Goal: Task Accomplishment & Management: Use online tool/utility

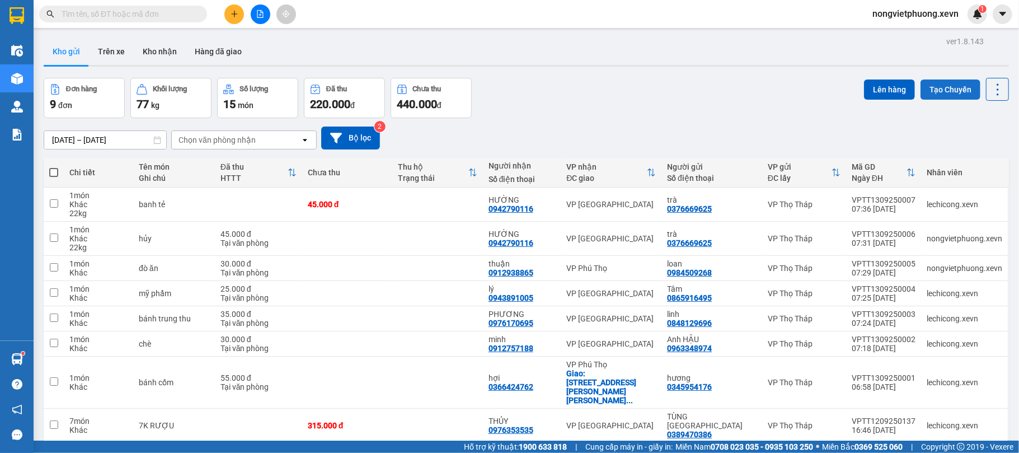
click at [957, 91] on button "Tạo Chuyến" at bounding box center [950, 89] width 60 height 20
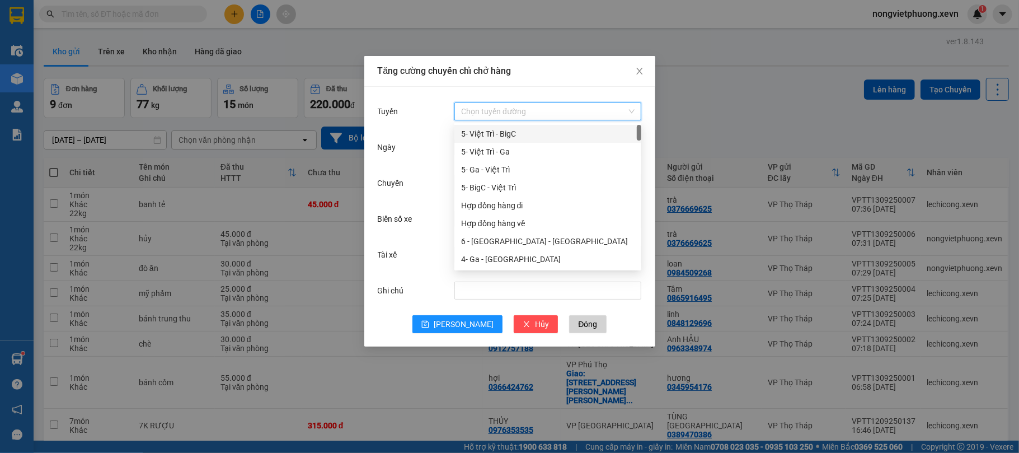
click at [576, 115] on input "Tuyến" at bounding box center [544, 111] width 166 height 17
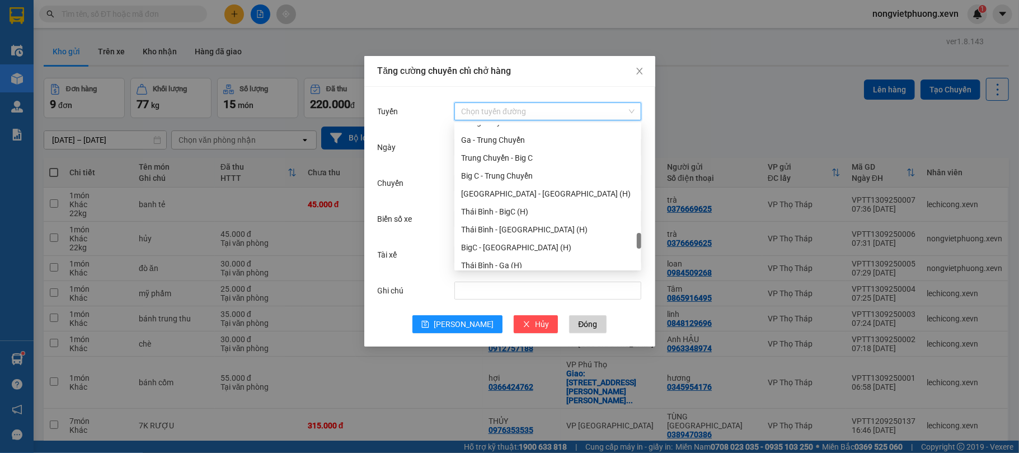
scroll to position [1417, 0]
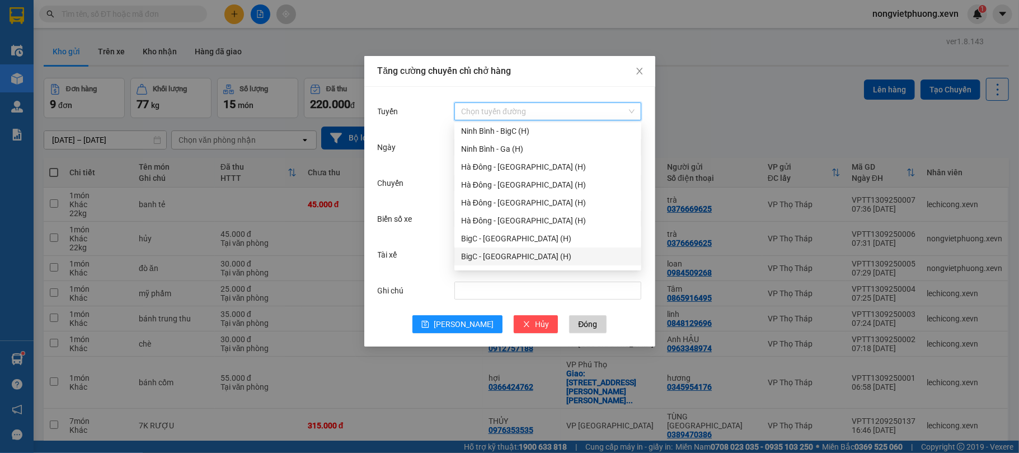
click at [512, 248] on div "BigC - [GEOGRAPHIC_DATA] (H)" at bounding box center [547, 256] width 187 height 18
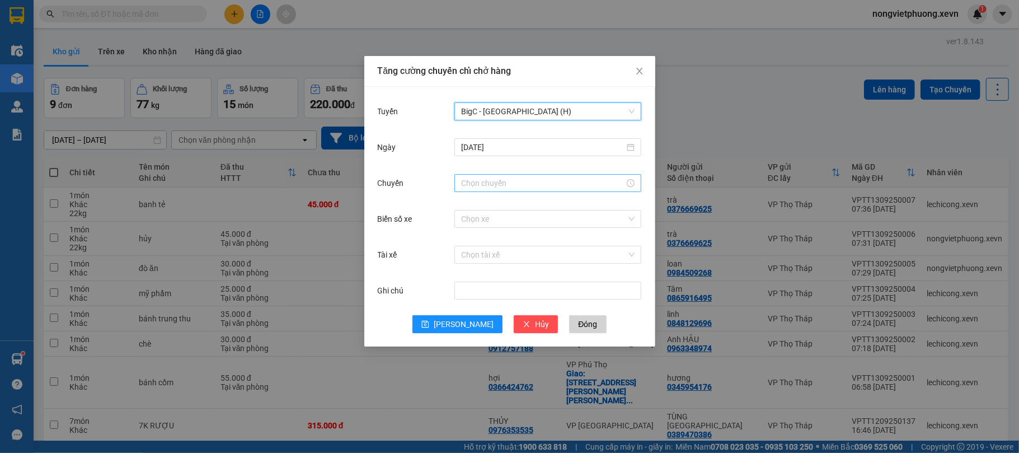
click at [542, 176] on div at bounding box center [547, 183] width 187 height 18
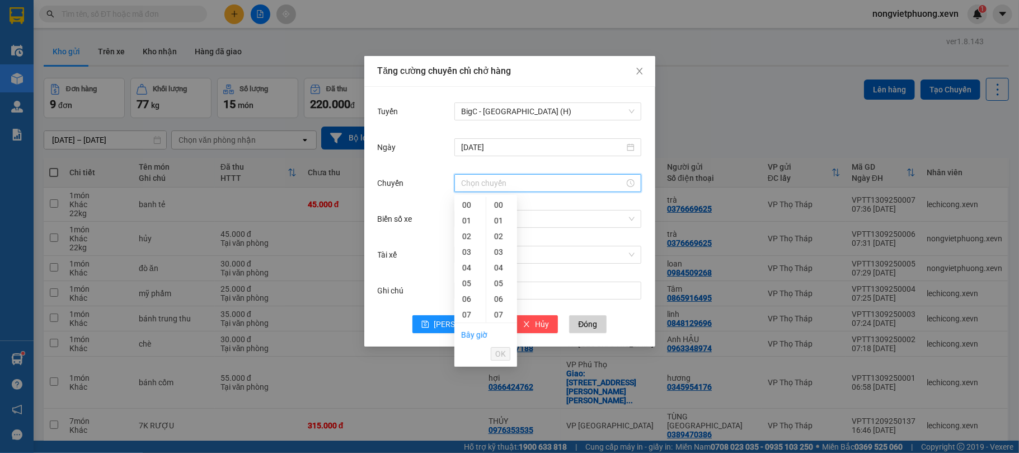
click at [542, 188] on input "Chuyến" at bounding box center [542, 183] width 163 height 12
type input "9"
click at [467, 273] on div "09" at bounding box center [469, 272] width 31 height 16
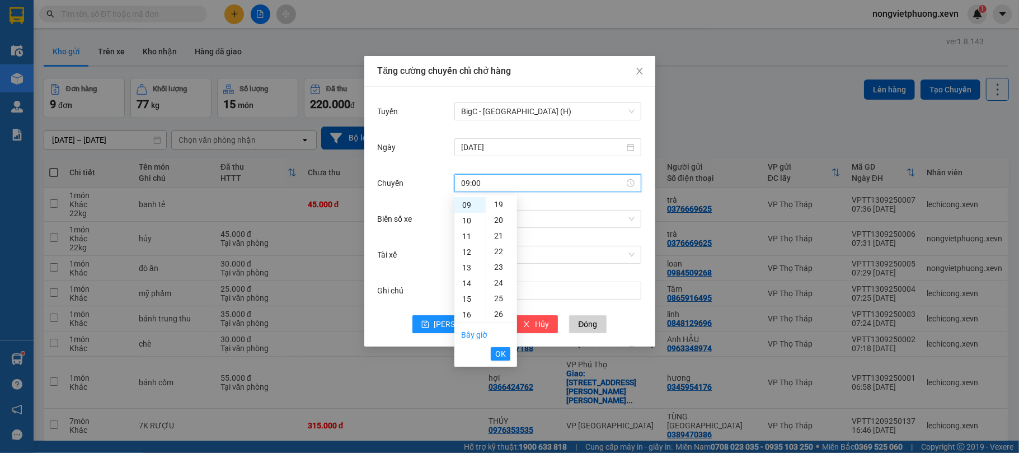
click at [499, 295] on div "25" at bounding box center [501, 298] width 31 height 16
click at [500, 352] on span "OK" at bounding box center [500, 353] width 11 height 12
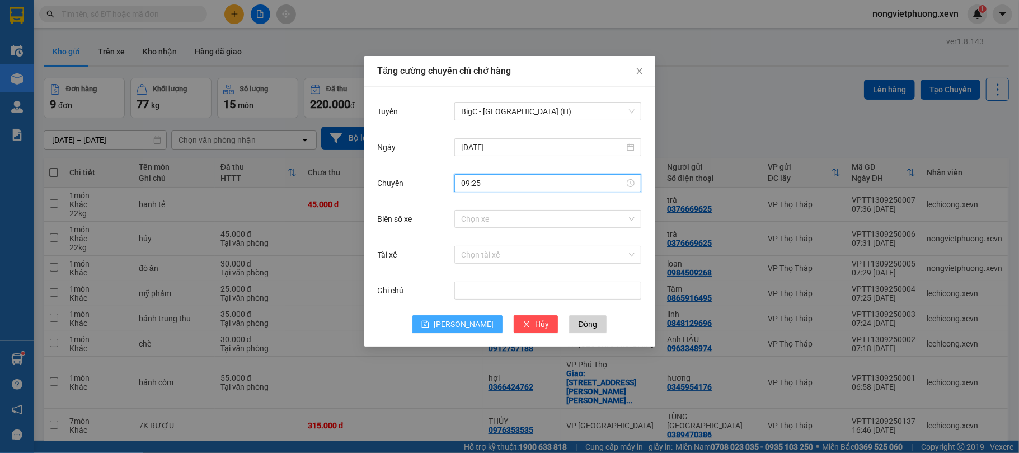
type input "09:25"
click at [460, 321] on span "[PERSON_NAME]" at bounding box center [464, 324] width 60 height 12
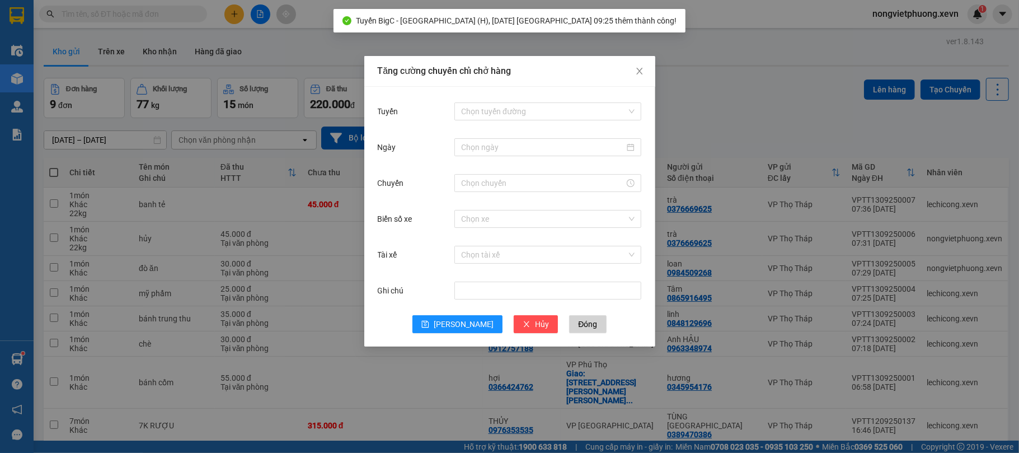
click at [598, 121] on div "Chọn tuyến đường" at bounding box center [547, 111] width 187 height 22
click at [600, 117] on input "Tuyến" at bounding box center [544, 111] width 166 height 17
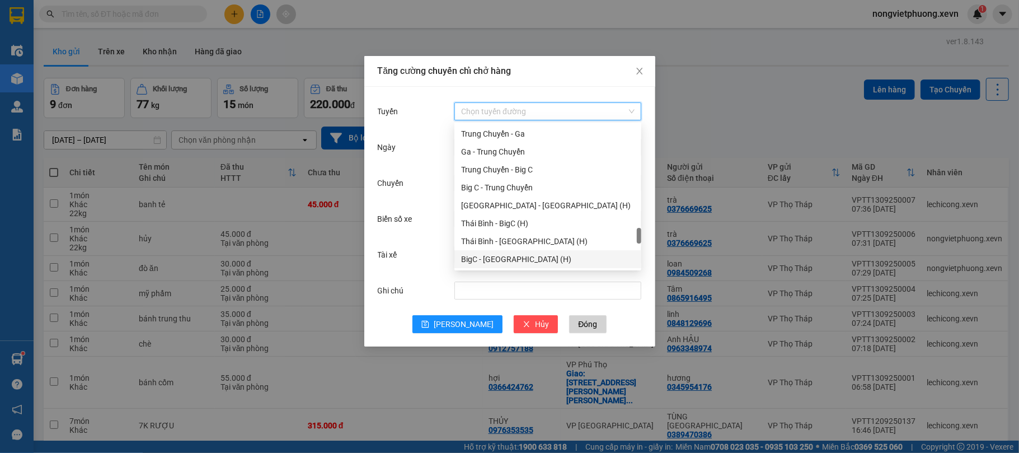
scroll to position [1200, 0]
click at [500, 242] on div "BigC - [GEOGRAPHIC_DATA] (H)" at bounding box center [547, 241] width 173 height 12
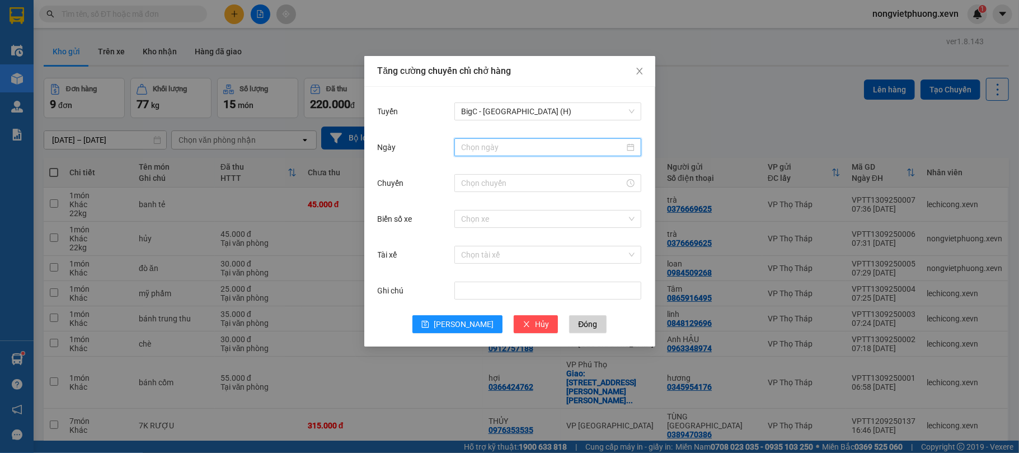
click at [547, 142] on input "Ngày" at bounding box center [542, 147] width 163 height 12
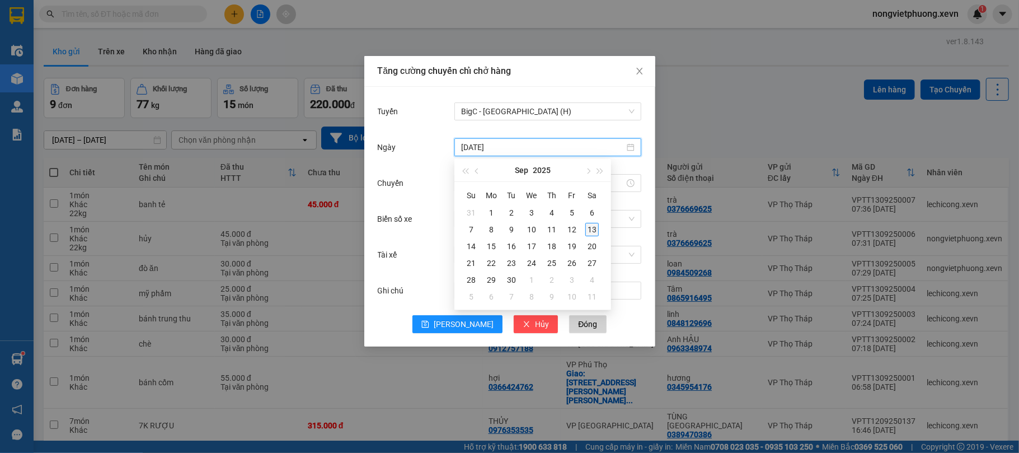
type input "[DATE]"
click at [591, 231] on div "13" at bounding box center [591, 229] width 13 height 13
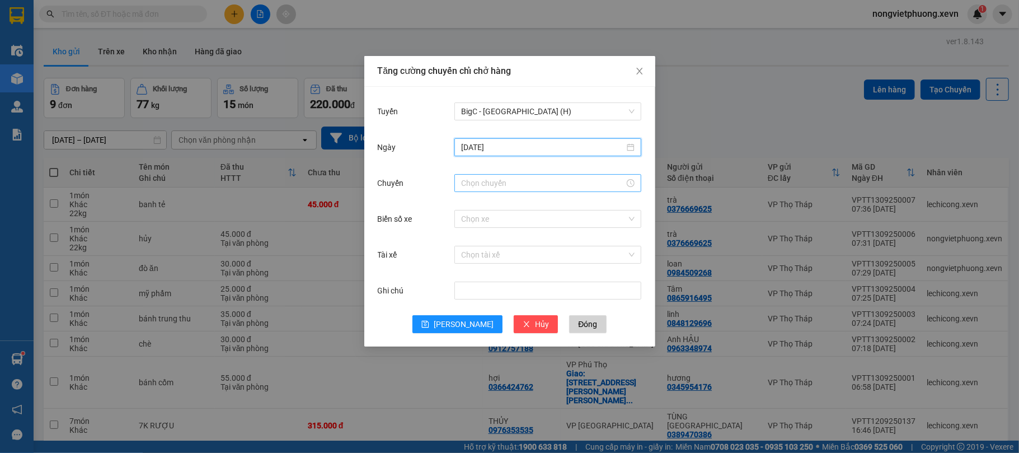
click at [534, 186] on input "Chuyến" at bounding box center [542, 183] width 163 height 12
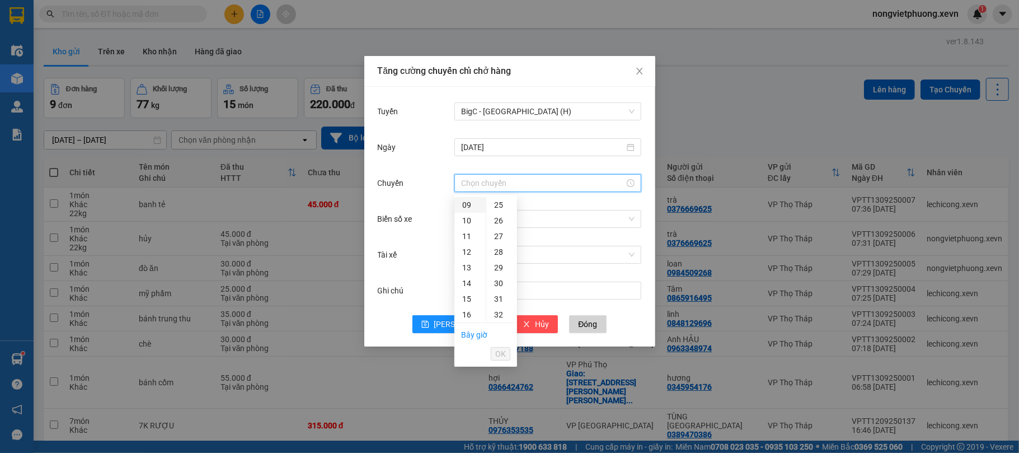
click at [471, 204] on div "09" at bounding box center [469, 205] width 31 height 16
click at [502, 301] on div "35" at bounding box center [501, 306] width 31 height 16
type input "09:35"
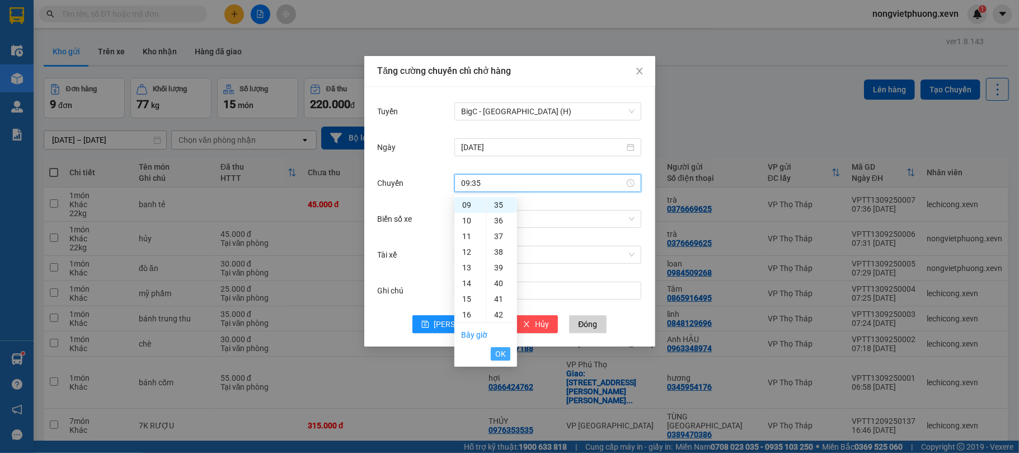
click at [505, 352] on span "OK" at bounding box center [500, 353] width 11 height 12
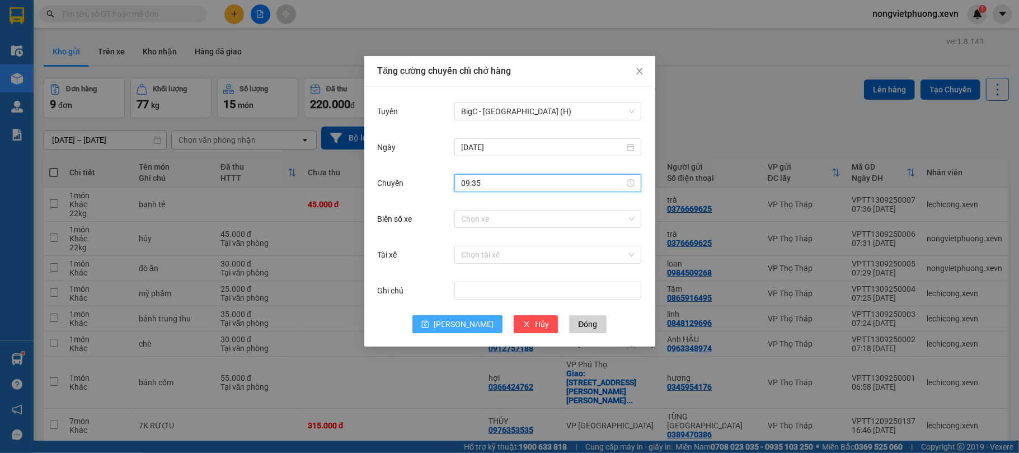
click at [464, 325] on span "[PERSON_NAME]" at bounding box center [464, 324] width 60 height 12
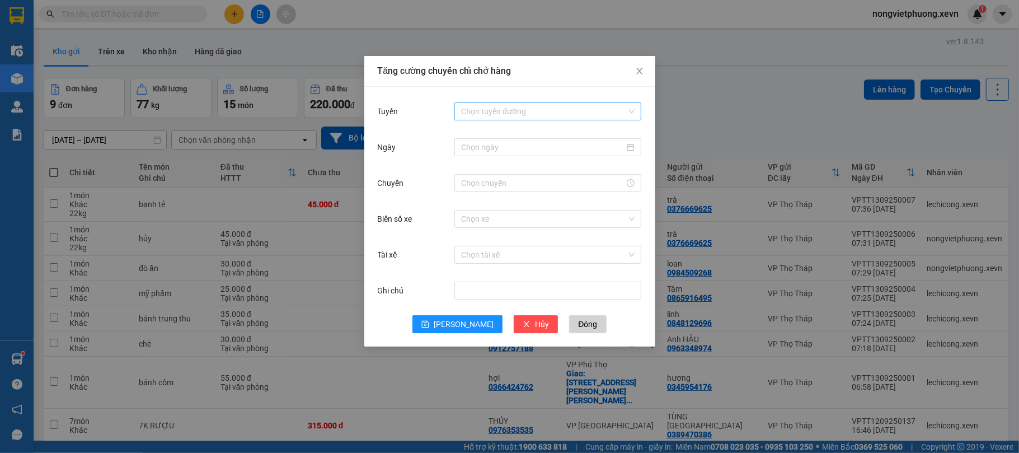
click at [589, 110] on input "Tuyến" at bounding box center [544, 111] width 166 height 17
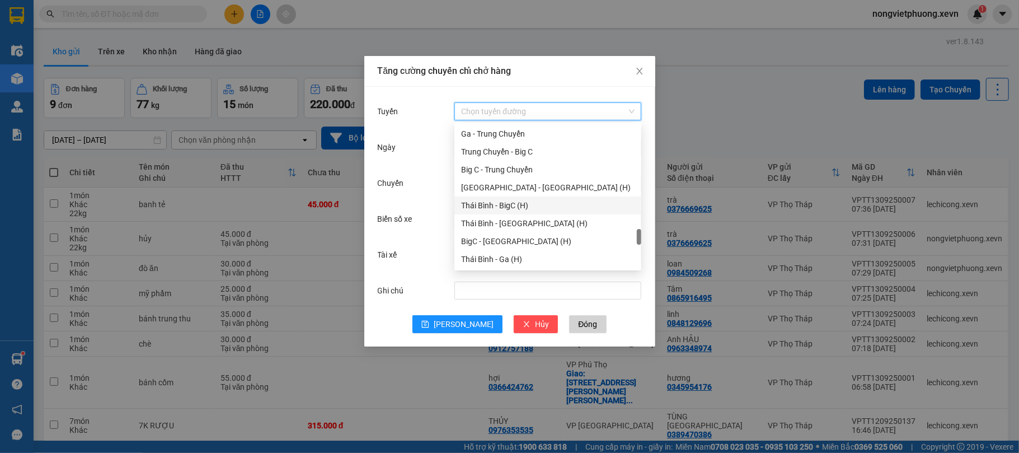
scroll to position [1468, 0]
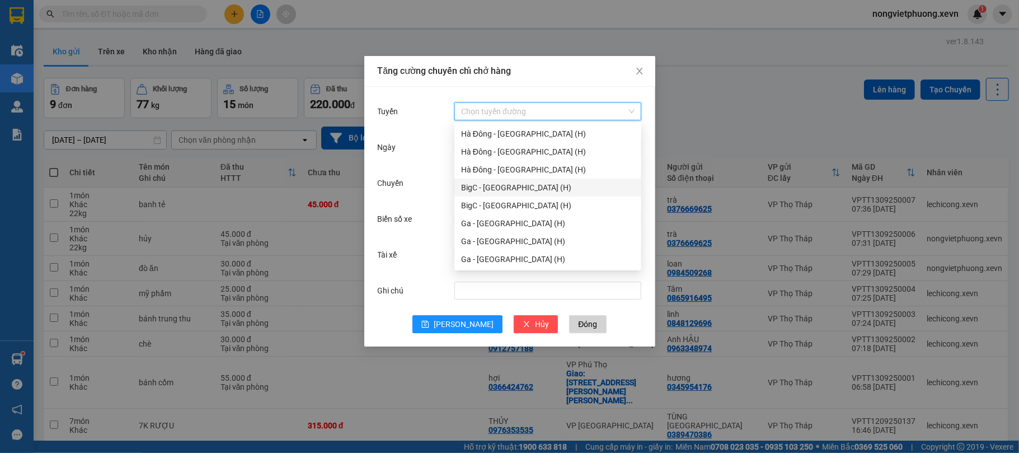
click at [553, 182] on div "BigC - [GEOGRAPHIC_DATA] (H)" at bounding box center [547, 187] width 173 height 12
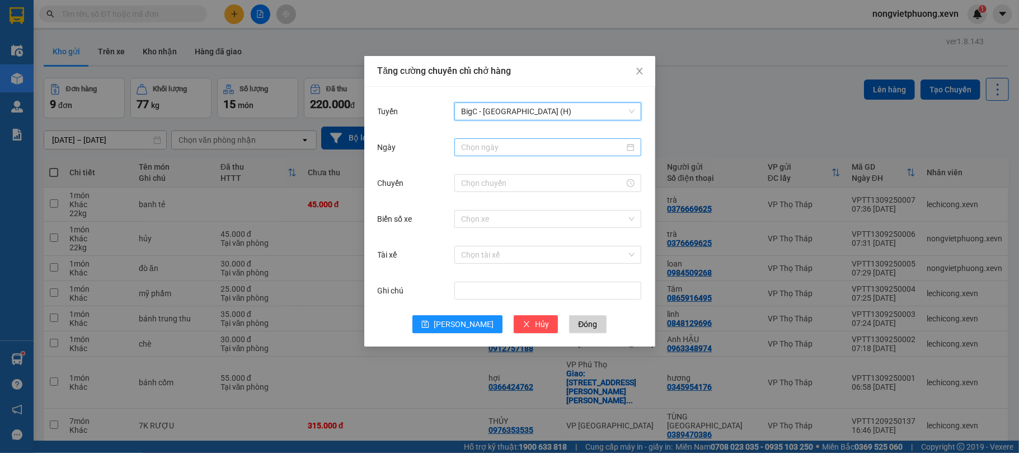
click at [542, 152] on input "Ngày" at bounding box center [542, 147] width 163 height 12
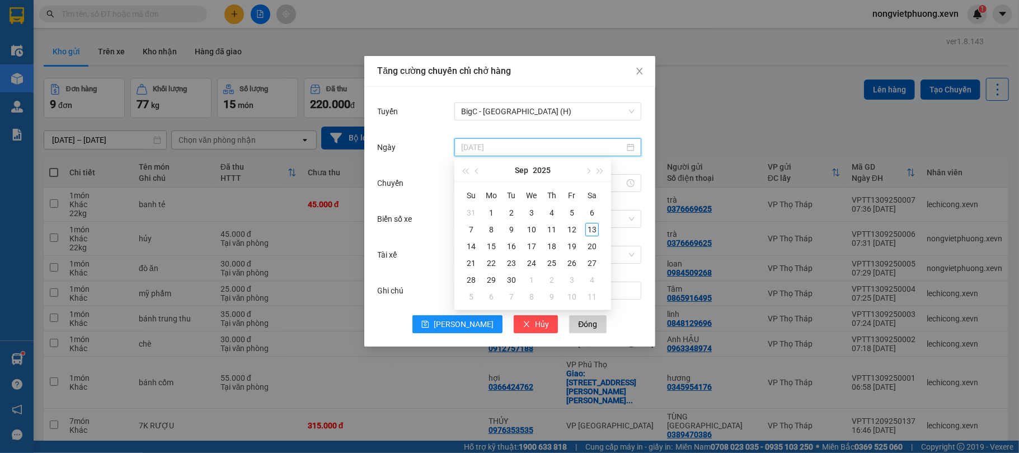
type input "[DATE]"
click at [596, 231] on div "13" at bounding box center [591, 229] width 13 height 13
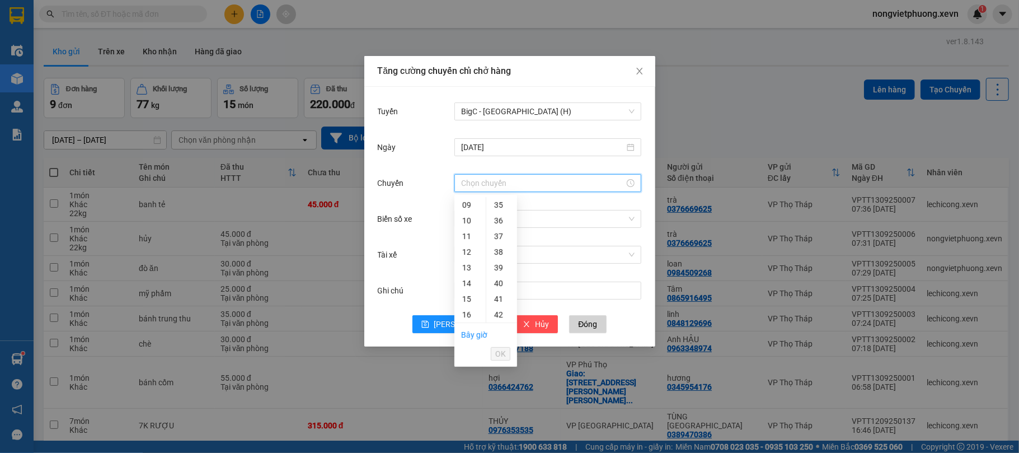
click at [559, 184] on input "Chuyến" at bounding box center [542, 183] width 163 height 12
click at [463, 206] on div "09" at bounding box center [469, 205] width 31 height 16
click at [498, 287] on div "34" at bounding box center [501, 290] width 31 height 16
type input "09:34"
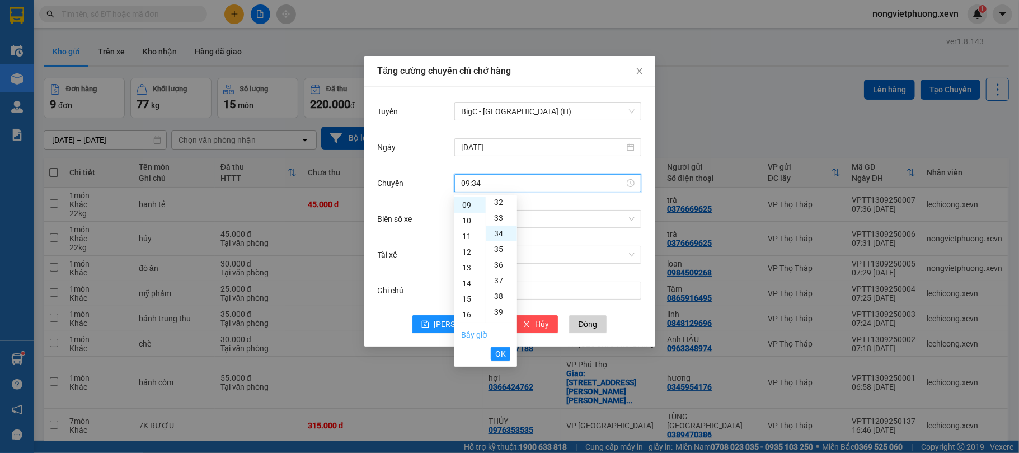
scroll to position [533, 0]
click at [501, 352] on span "OK" at bounding box center [500, 353] width 11 height 12
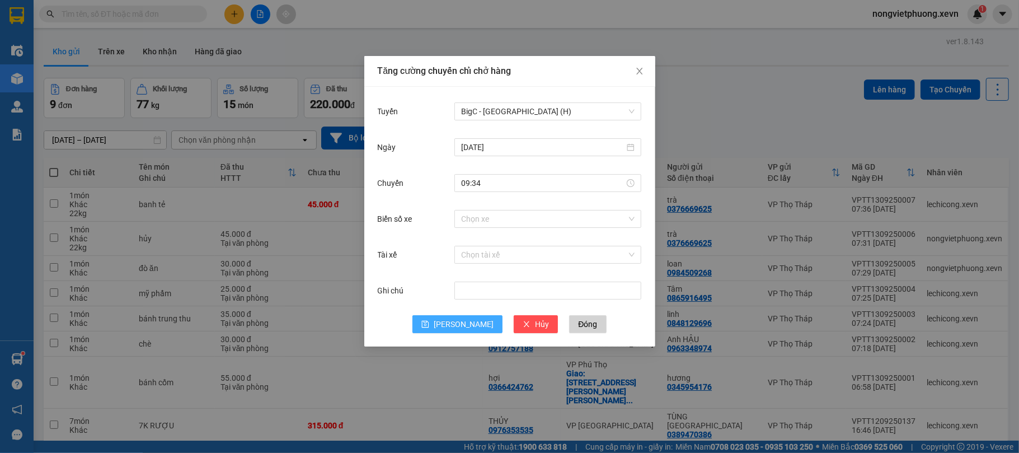
click at [462, 323] on span "[PERSON_NAME]" at bounding box center [464, 324] width 60 height 12
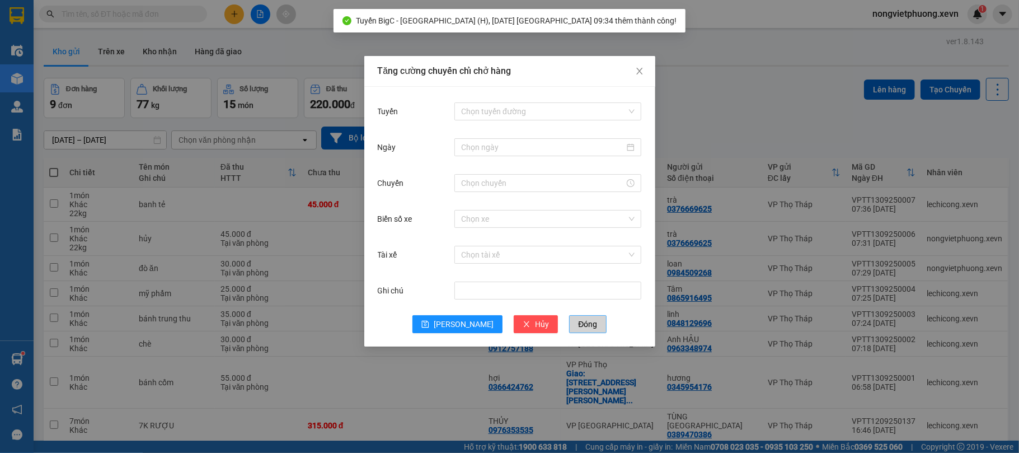
click at [578, 322] on span "Đóng" at bounding box center [587, 324] width 19 height 12
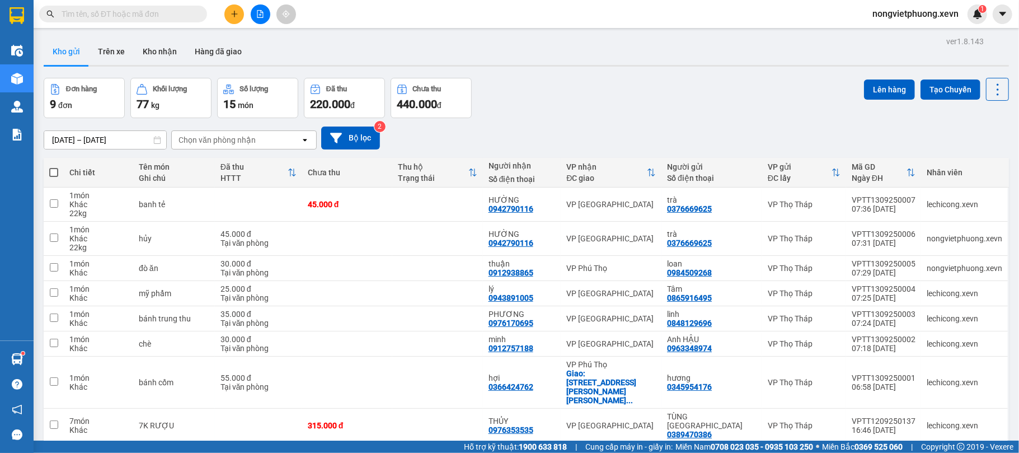
click at [219, 146] on div "Chọn văn phòng nhận" at bounding box center [236, 140] width 129 height 18
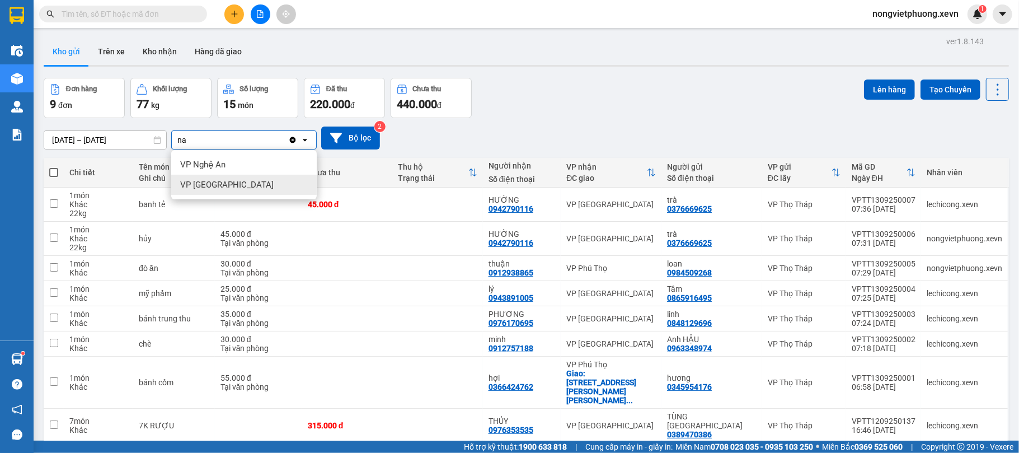
type input "na"
drag, startPoint x: 220, startPoint y: 182, endPoint x: 200, endPoint y: 201, distance: 27.3
click at [220, 184] on span "VP [GEOGRAPHIC_DATA]" at bounding box center [226, 184] width 93 height 11
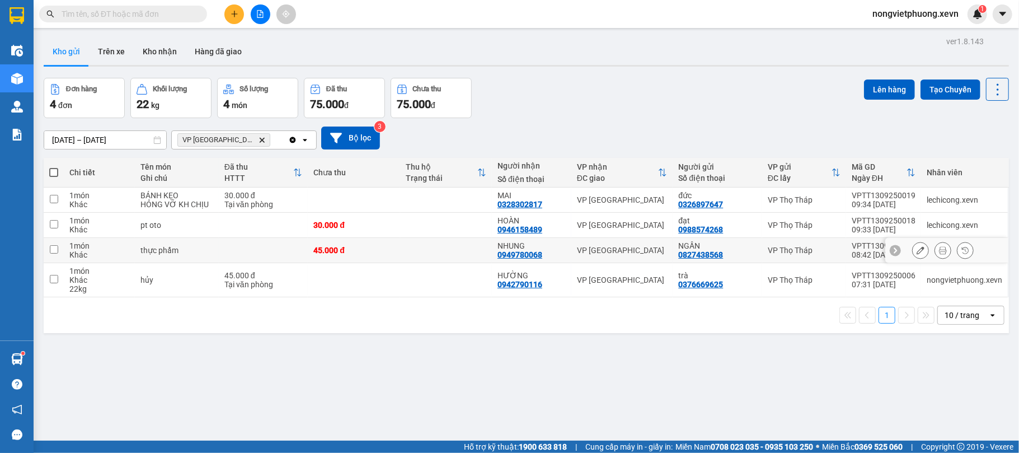
click at [368, 252] on div "45.000 đ" at bounding box center [353, 250] width 81 height 9
checkbox input "true"
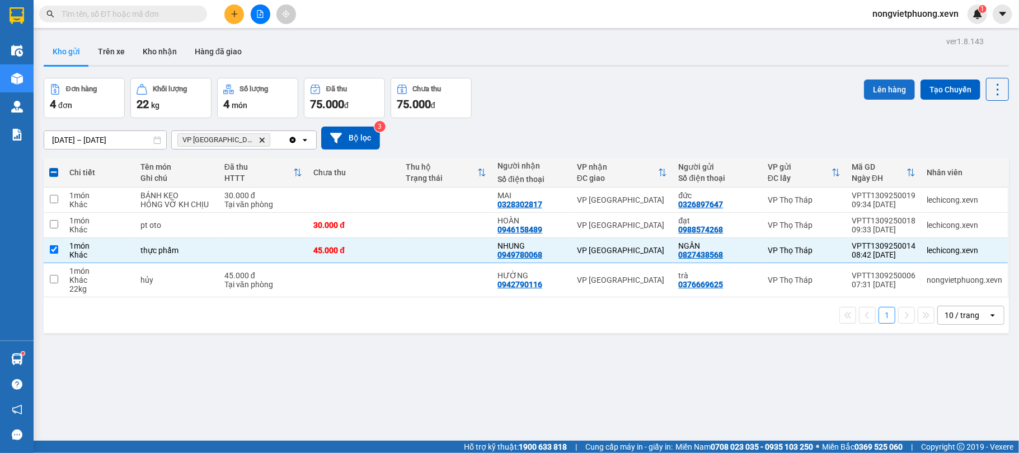
click at [888, 92] on button "Lên hàng" at bounding box center [889, 89] width 51 height 20
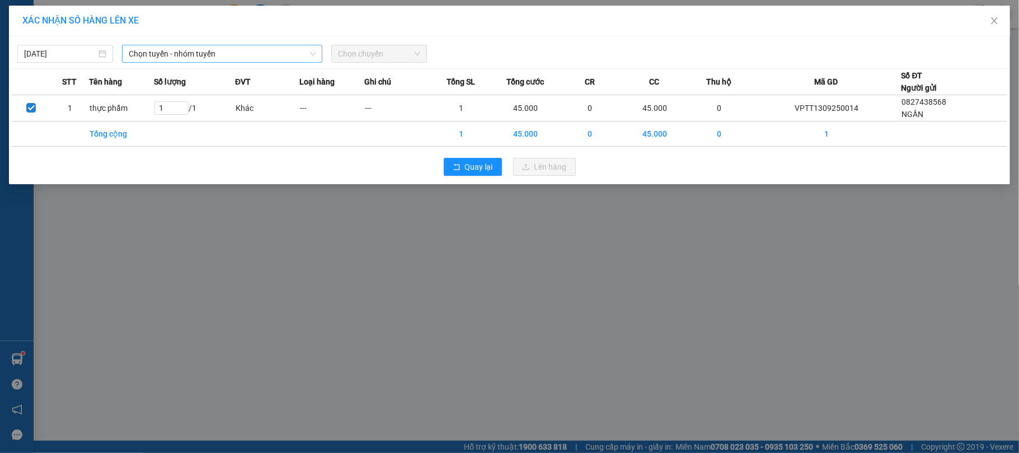
click at [258, 54] on span "Chọn tuyến - nhóm tuyến" at bounding box center [222, 53] width 187 height 17
click at [696, 271] on div "XÁC NHẬN SỐ HÀNG LÊN XE [DATE] Chọn tuyến - nhóm tuyến LỌC THEO Nhóm tuyến Tuyế…" at bounding box center [509, 226] width 1019 height 453
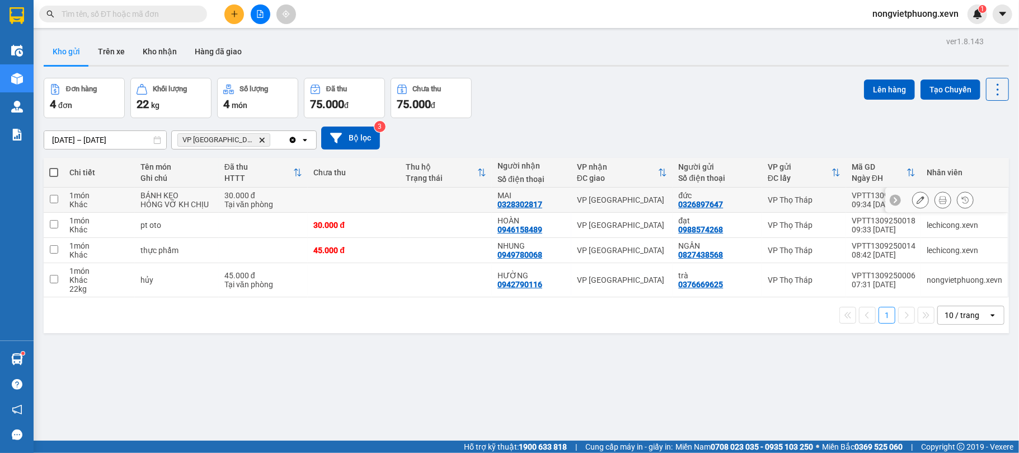
click at [239, 204] on div "Tại văn phòng" at bounding box center [263, 204] width 78 height 9
checkbox input "true"
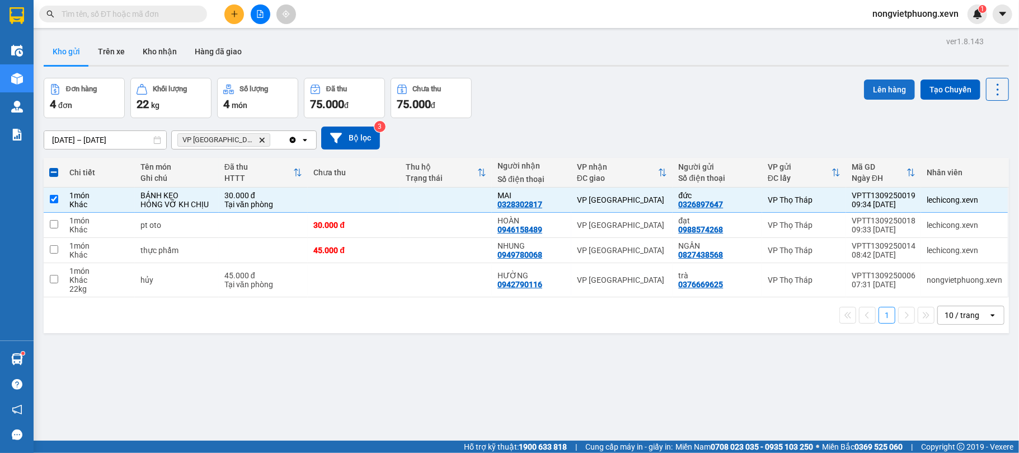
click at [889, 83] on button "Lên hàng" at bounding box center [889, 89] width 51 height 20
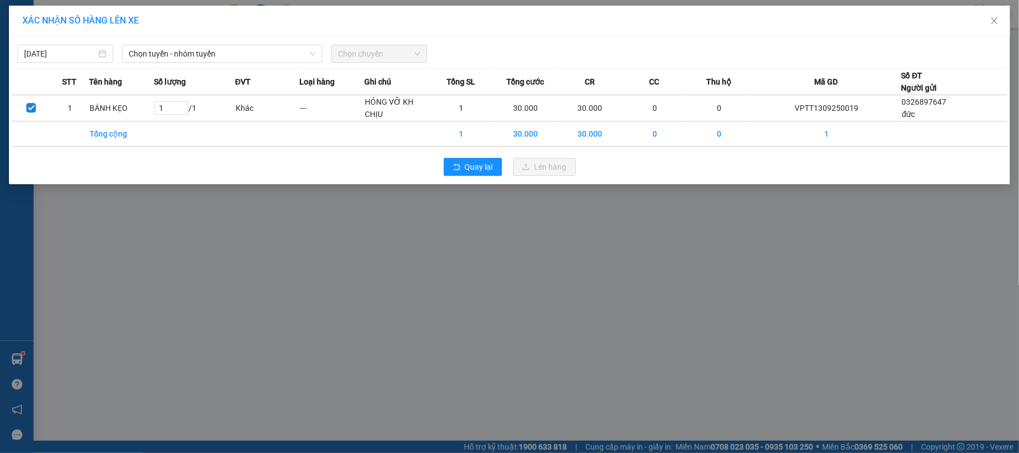
click at [349, 54] on span "Chọn chuyến" at bounding box center [379, 53] width 82 height 17
click at [283, 58] on span "Chọn tuyến - nhóm tuyến" at bounding box center [222, 53] width 187 height 17
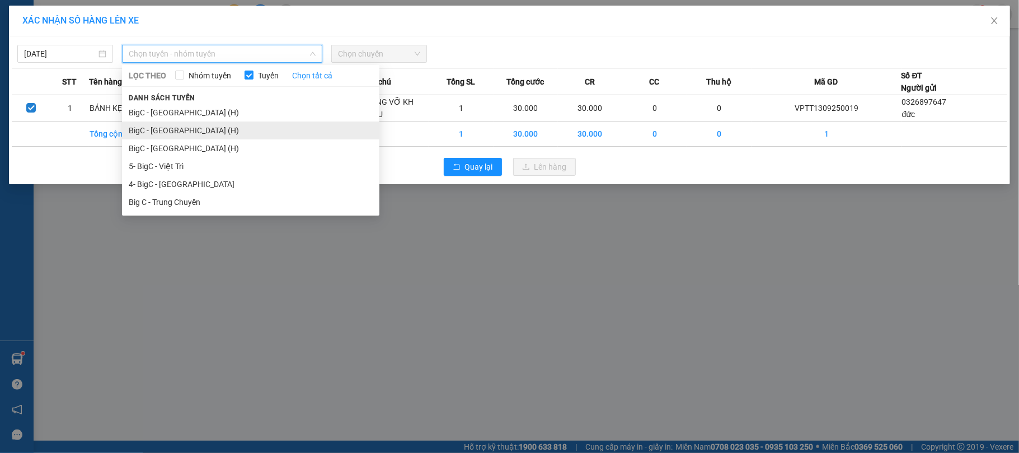
click at [228, 134] on li "BigC - [GEOGRAPHIC_DATA] (H)" at bounding box center [250, 130] width 257 height 18
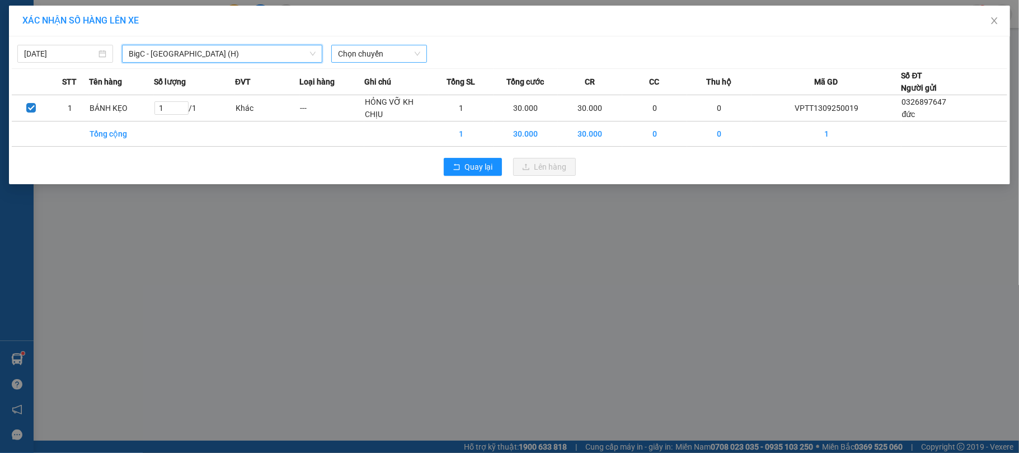
click at [378, 58] on span "Chọn chuyến" at bounding box center [379, 53] width 82 height 17
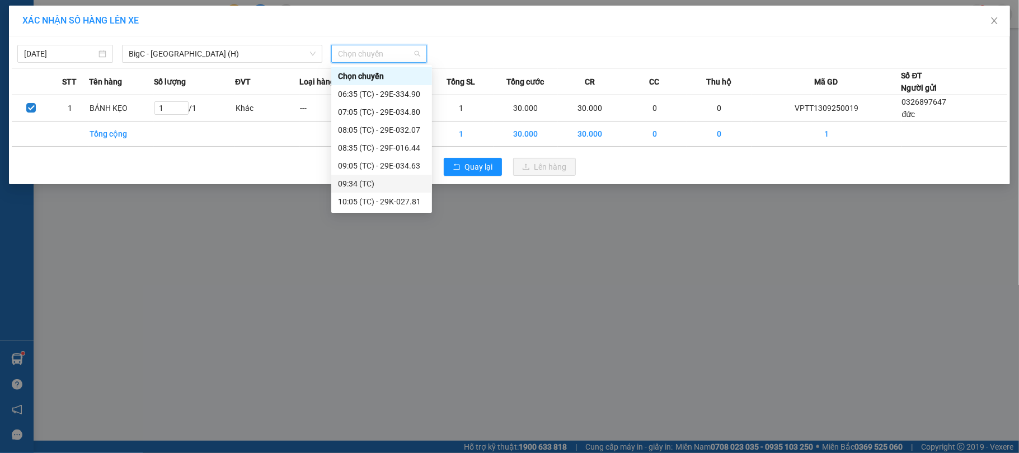
click at [365, 184] on div "09:34 (TC)" at bounding box center [381, 183] width 87 height 12
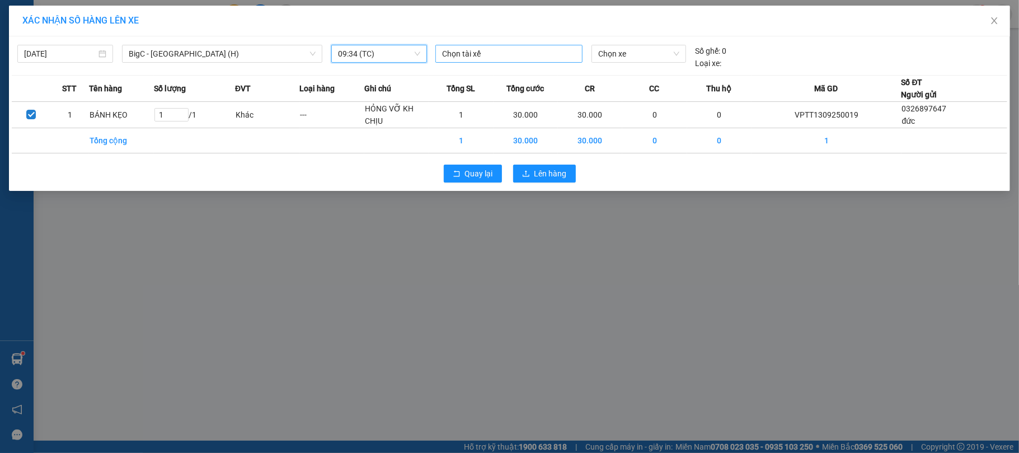
click at [476, 55] on div at bounding box center [509, 53] width 142 height 13
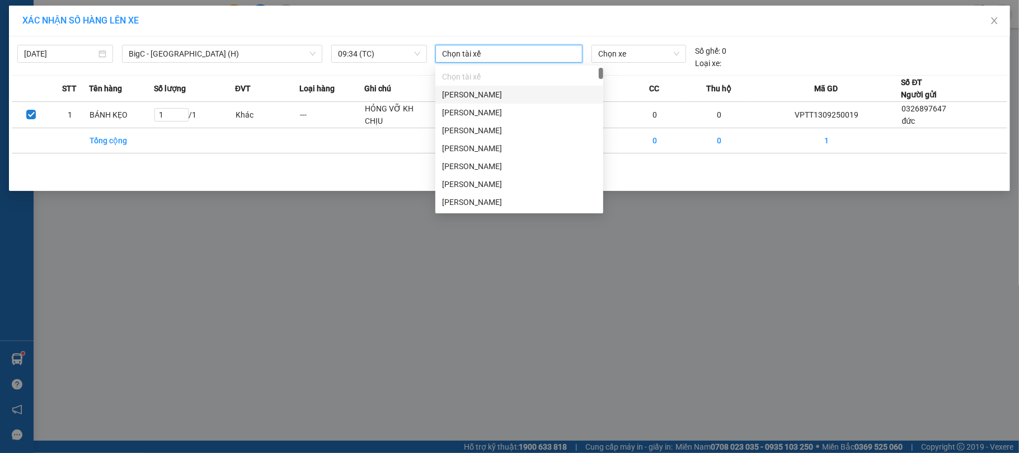
paste input "[PERSON_NAME]"
type input "[PERSON_NAME]"
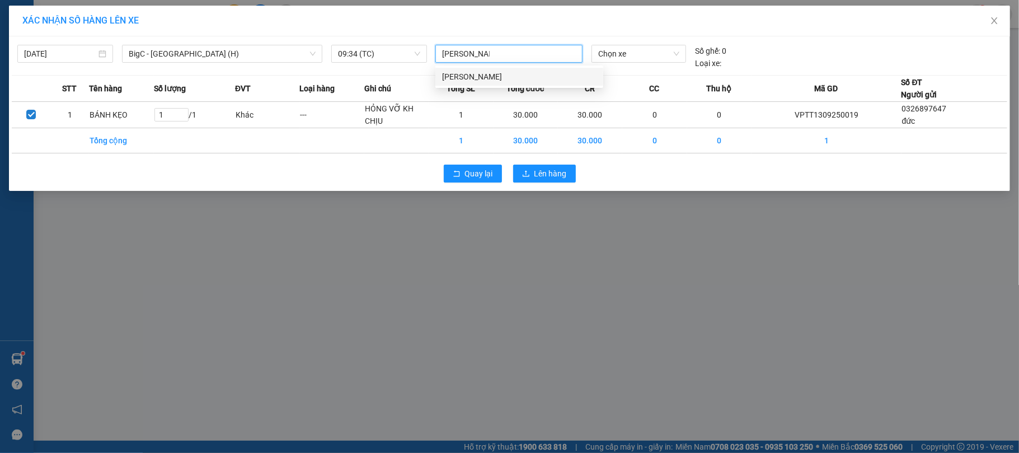
click at [477, 77] on div "[PERSON_NAME]" at bounding box center [519, 76] width 154 height 12
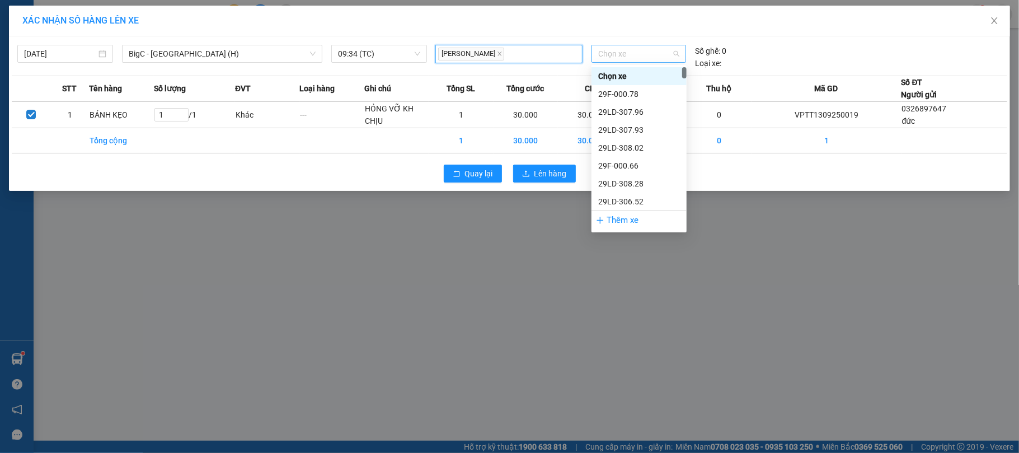
click at [625, 51] on span "Chọn xe" at bounding box center [639, 53] width 82 height 17
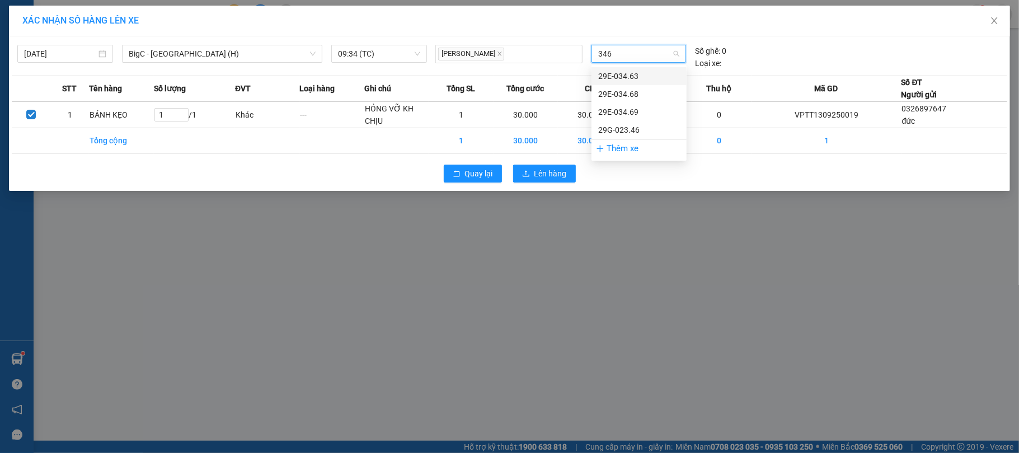
type input "3468"
click at [641, 77] on div "29E-034.68" at bounding box center [639, 76] width 82 height 12
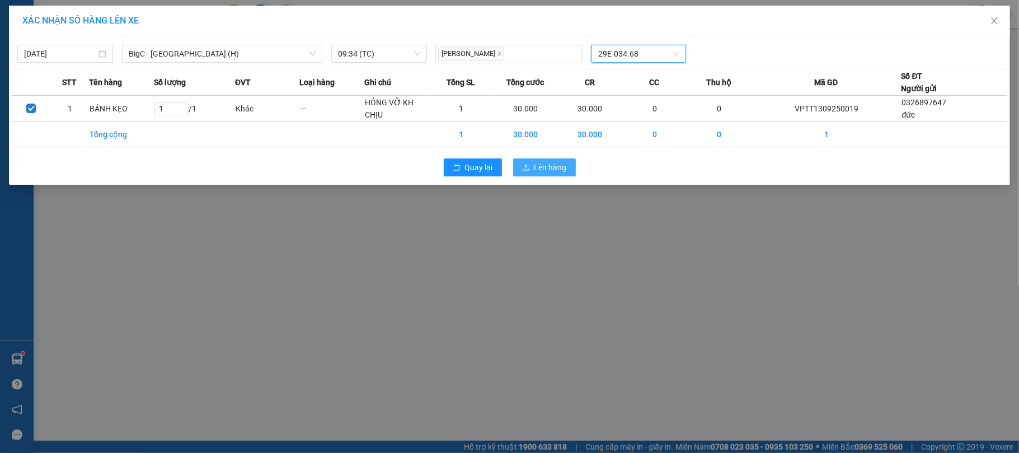
click at [552, 166] on span "Lên hàng" at bounding box center [550, 167] width 32 height 12
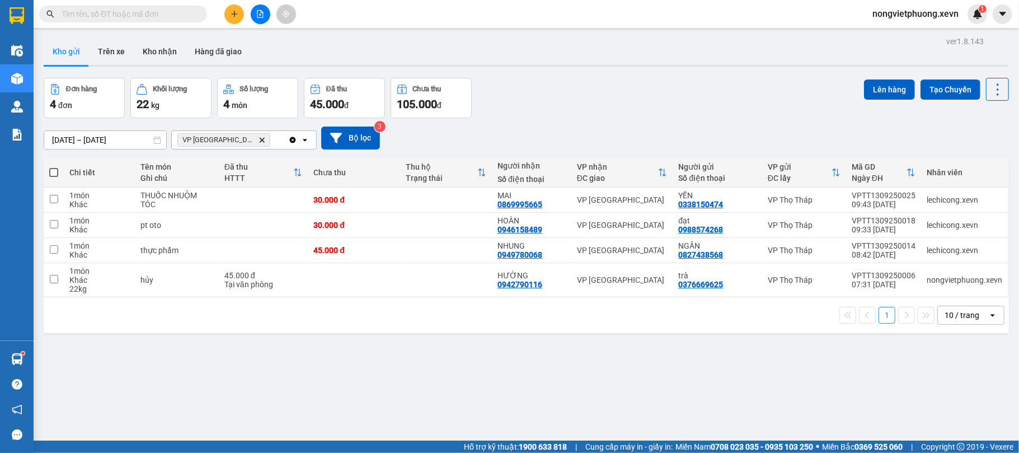
click at [260, 139] on icon "VP Nam Định, close by backspace" at bounding box center [262, 139] width 5 height 5
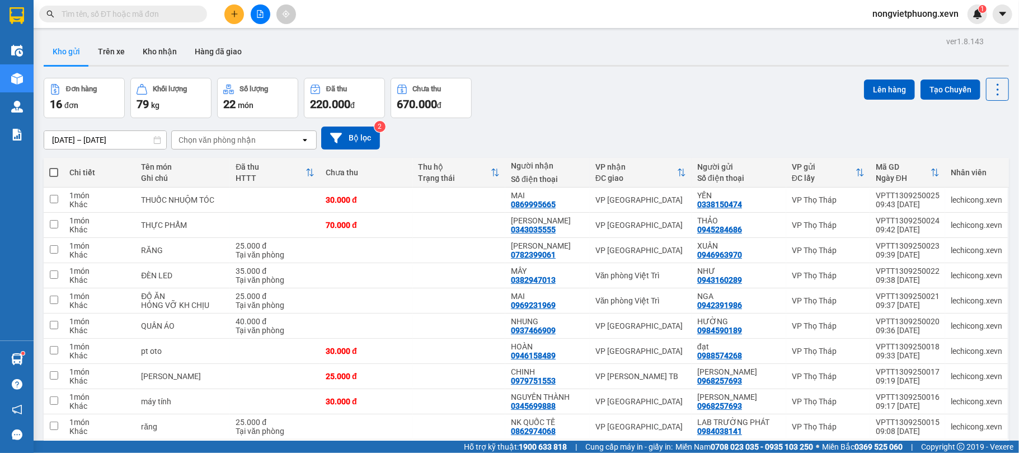
click at [235, 139] on div "Chọn văn phòng nhận" at bounding box center [216, 139] width 77 height 11
type input "tb"
click at [236, 162] on span "VP [PERSON_NAME] TB" at bounding box center [225, 164] width 90 height 11
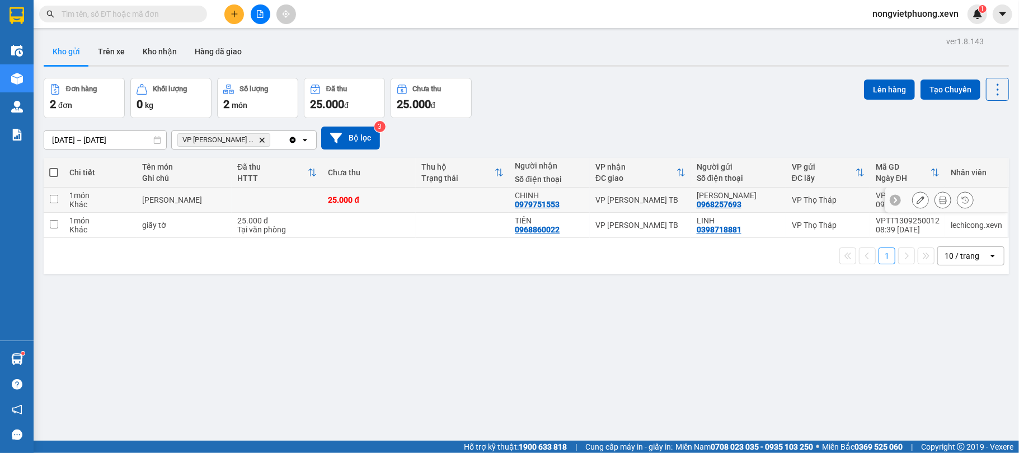
click at [480, 196] on td at bounding box center [462, 199] width 93 height 25
checkbox input "true"
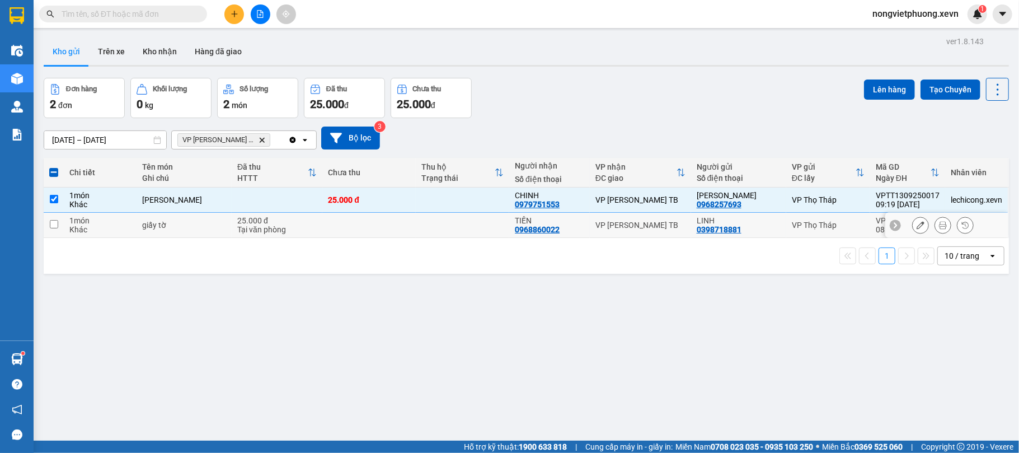
click at [471, 222] on td at bounding box center [462, 225] width 93 height 25
checkbox input "true"
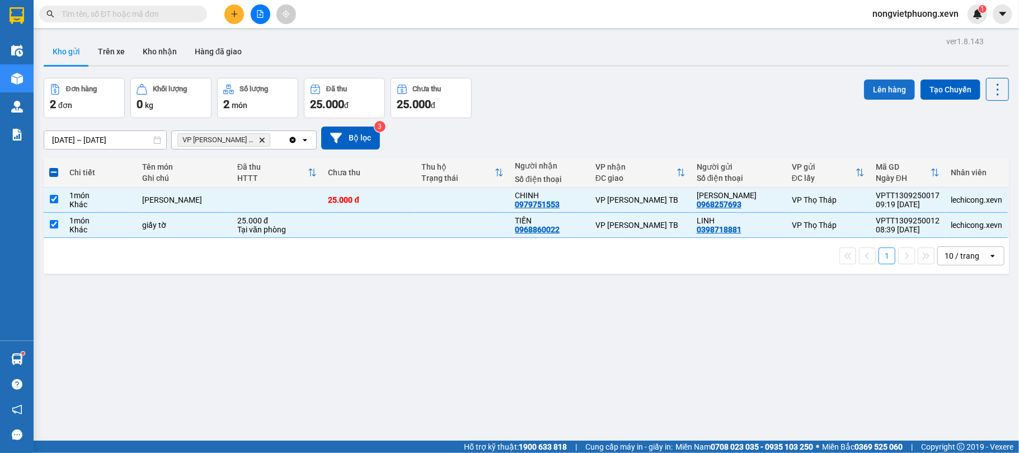
click at [885, 88] on button "Lên hàng" at bounding box center [889, 89] width 51 height 20
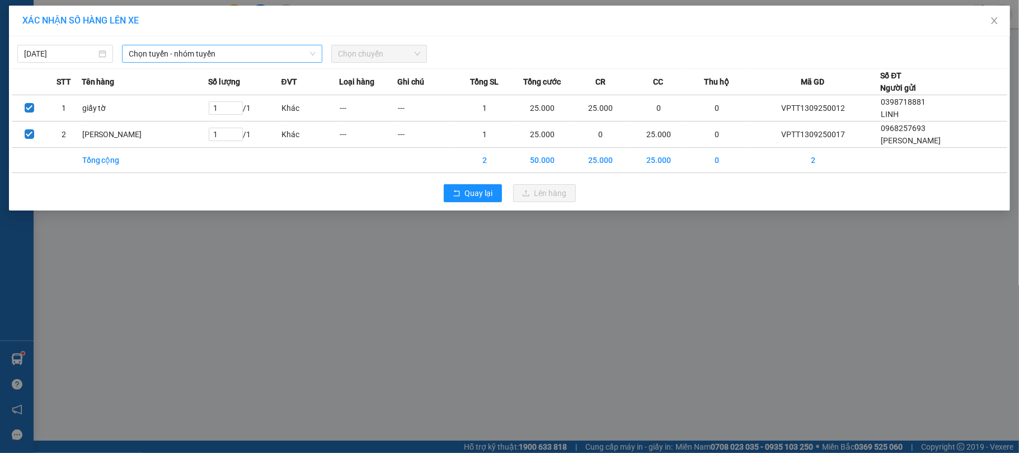
click at [253, 54] on span "Chọn tuyến - nhóm tuyến" at bounding box center [222, 53] width 187 height 17
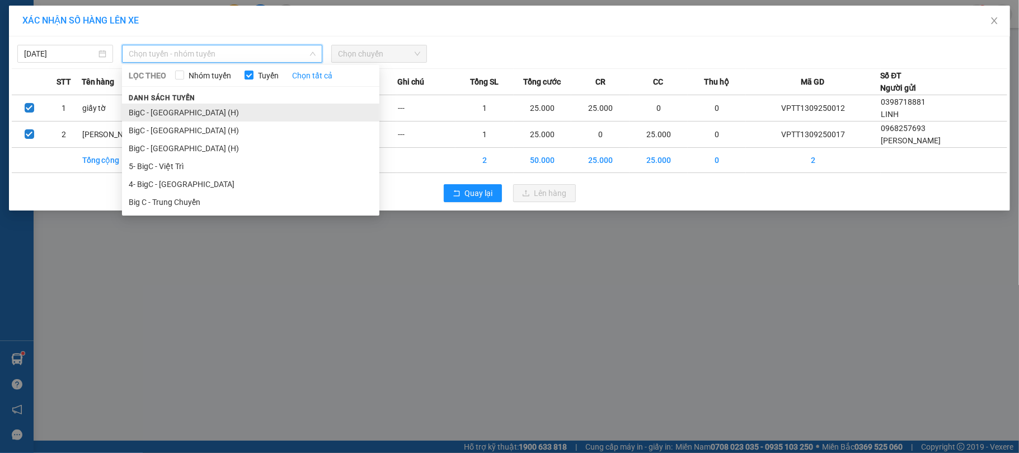
click at [233, 119] on li "BigC - [GEOGRAPHIC_DATA] (H)" at bounding box center [250, 113] width 257 height 18
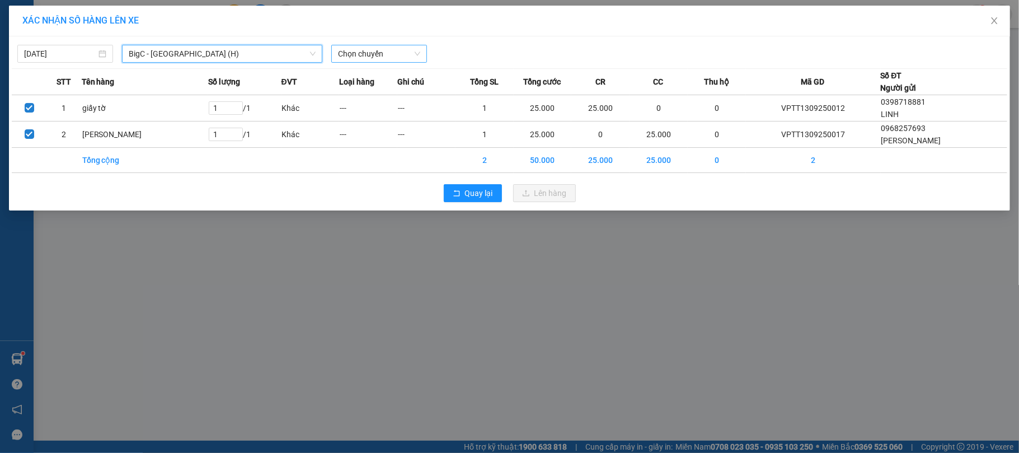
click at [364, 48] on span "Chọn chuyến" at bounding box center [379, 53] width 82 height 17
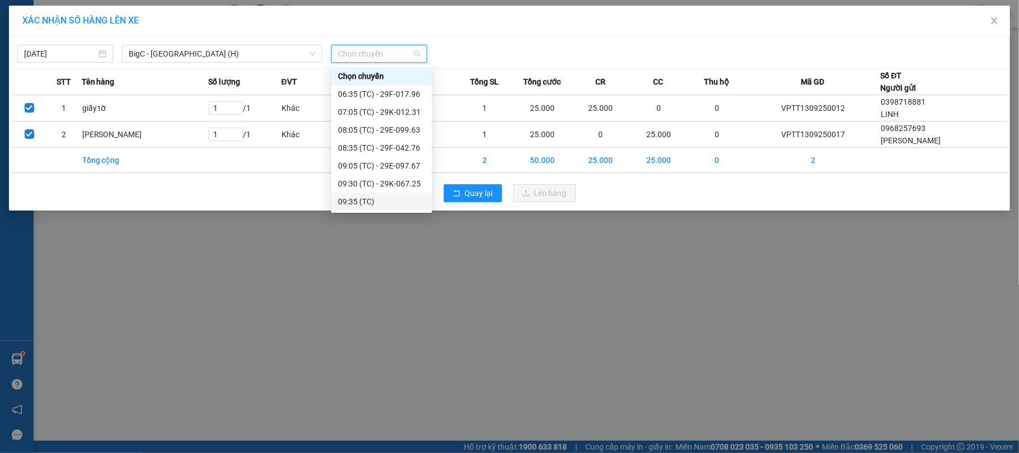
click at [363, 200] on div "09:35 (TC)" at bounding box center [381, 201] width 87 height 12
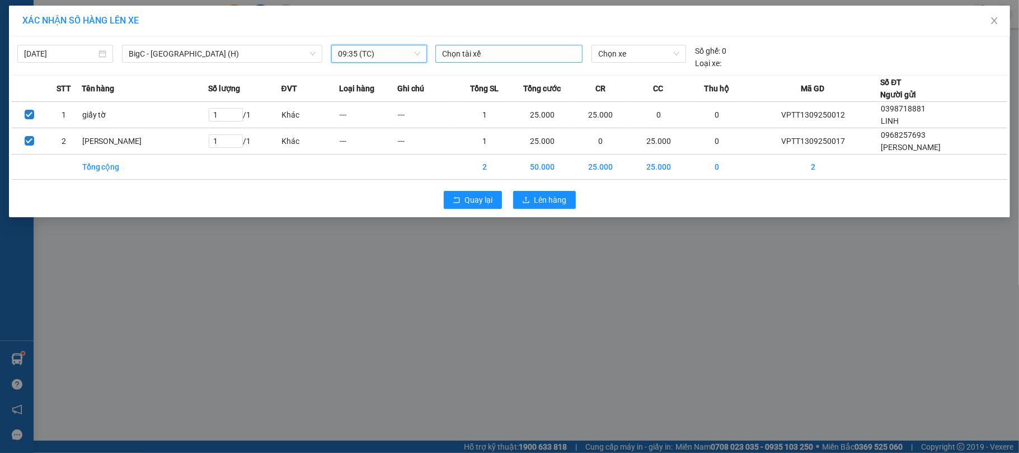
click at [510, 55] on div at bounding box center [509, 53] width 142 height 13
click at [466, 53] on div at bounding box center [509, 53] width 142 height 13
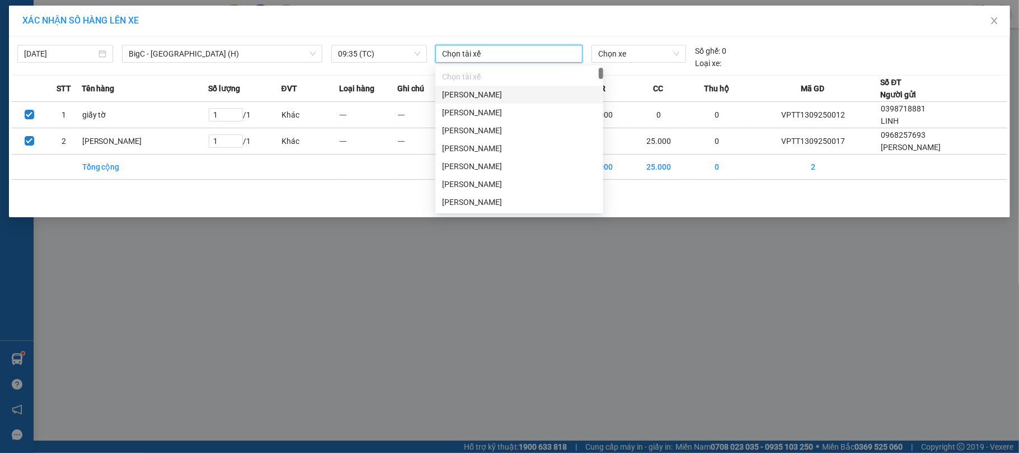
paste input "[PERSON_NAME]"
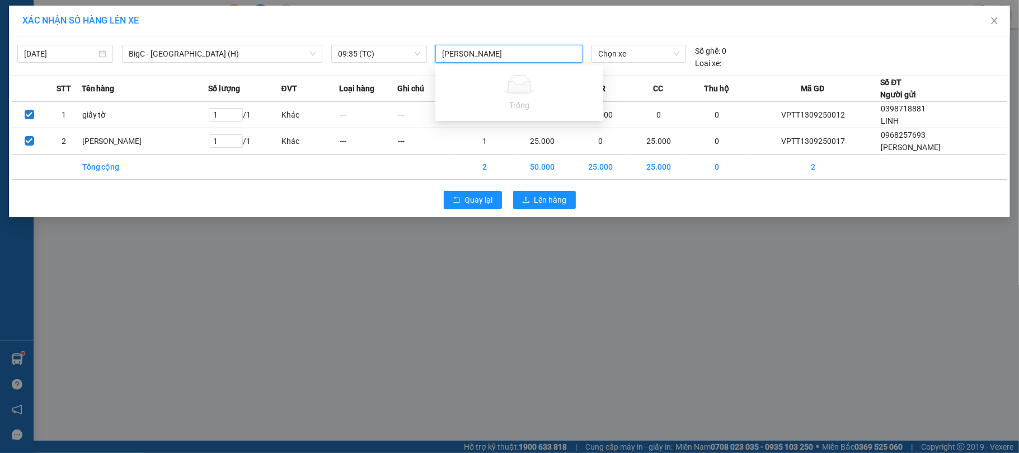
click at [459, 54] on input "[PERSON_NAME]" at bounding box center [480, 53] width 77 height 13
type input "[PERSON_NAME]"
click at [468, 70] on div "[PERSON_NAME]" at bounding box center [519, 76] width 154 height 12
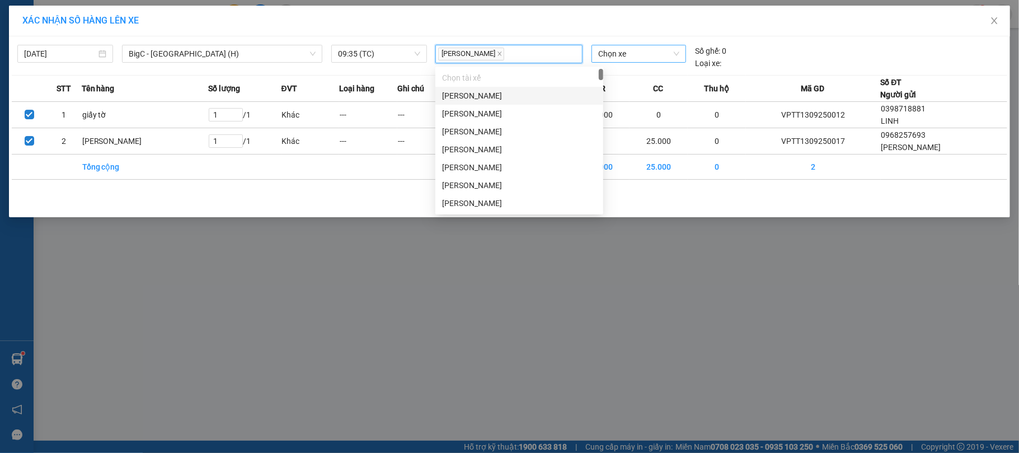
click at [624, 53] on span "Chọn xe" at bounding box center [639, 53] width 82 height 17
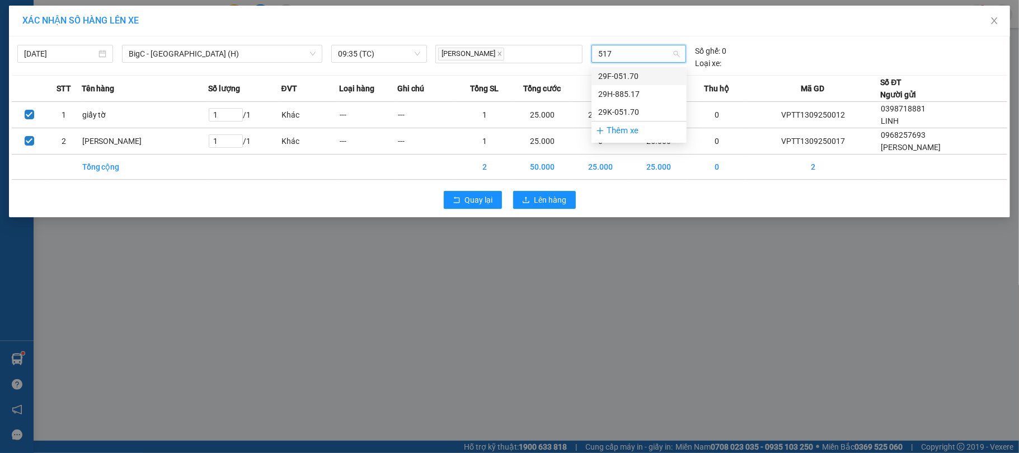
type input "5170"
click at [636, 77] on div "29F-051.70" at bounding box center [639, 76] width 82 height 12
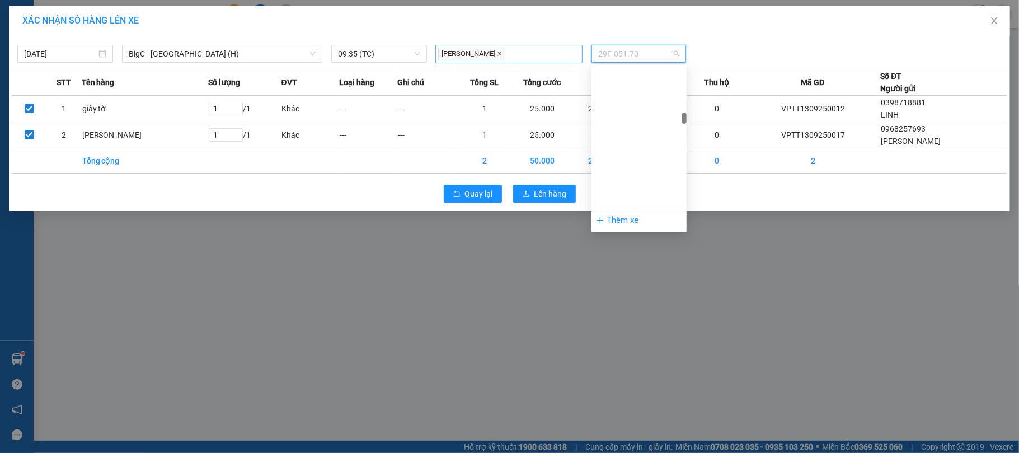
scroll to position [1840, 0]
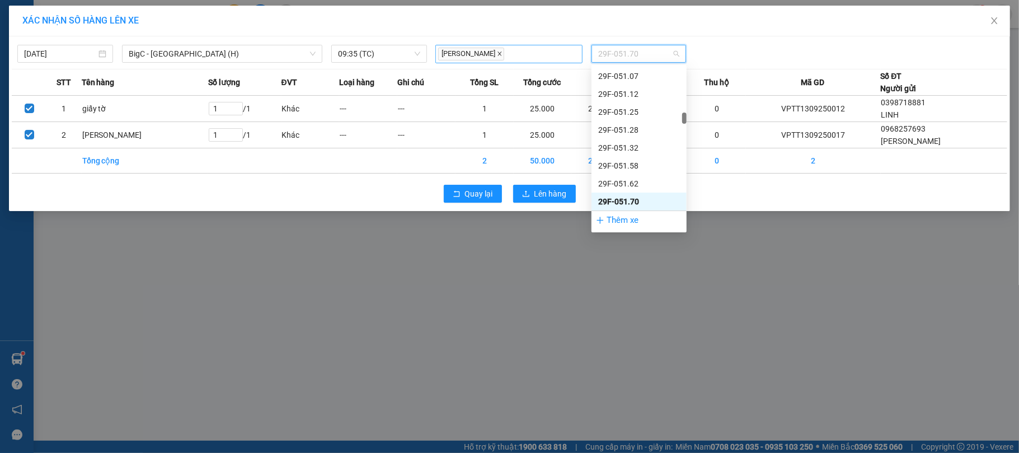
drag, startPoint x: 641, startPoint y: 50, endPoint x: 500, endPoint y: 52, distance: 141.0
click at [500, 52] on div "[PERSON_NAME] 29F-051.70" at bounding box center [639, 54] width 416 height 18
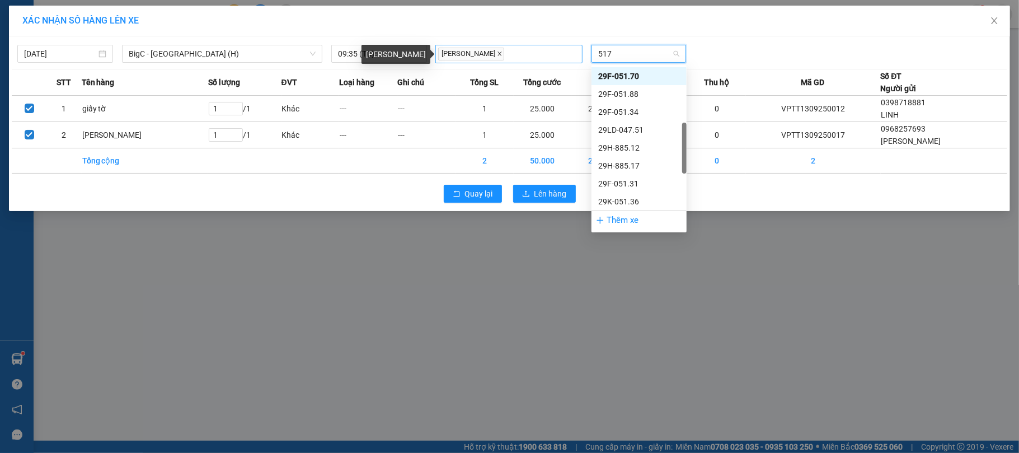
scroll to position [0, 0]
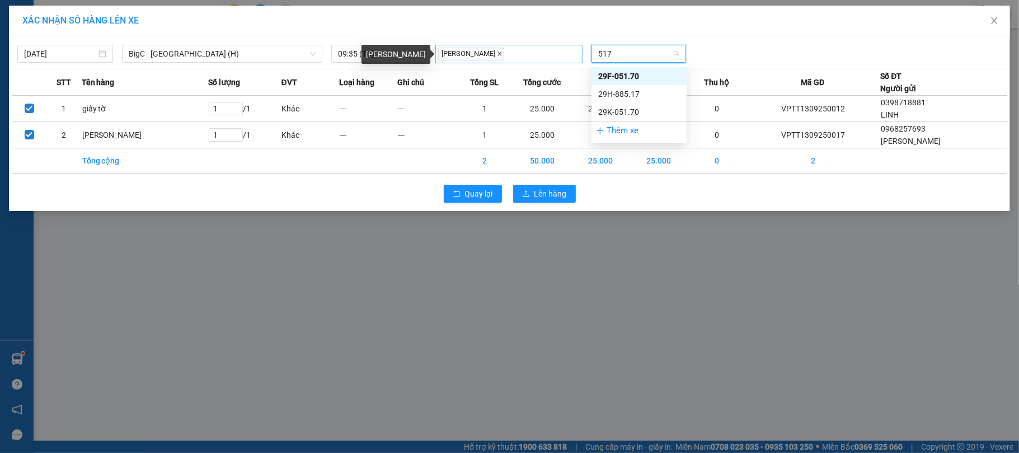
type input "5170"
click at [645, 90] on div "29K-051.70" at bounding box center [639, 94] width 82 height 12
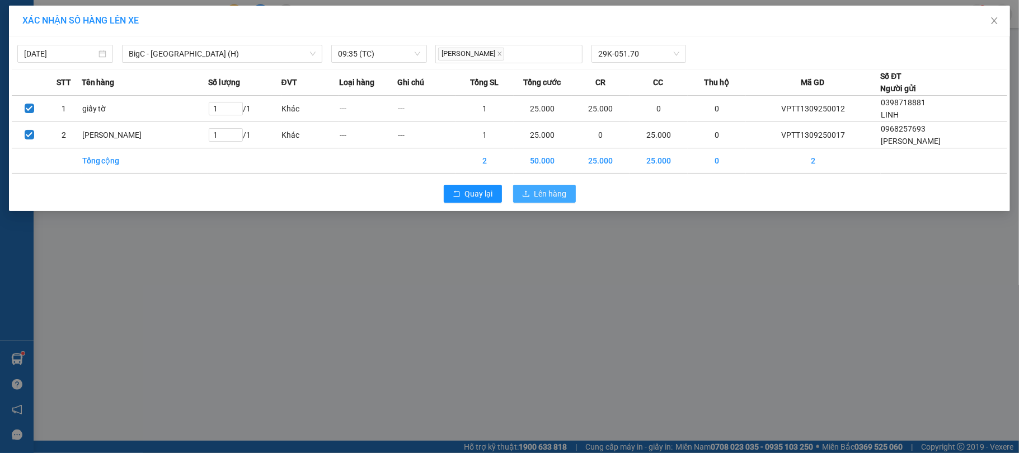
click at [547, 190] on span "Lên hàng" at bounding box center [550, 193] width 32 height 12
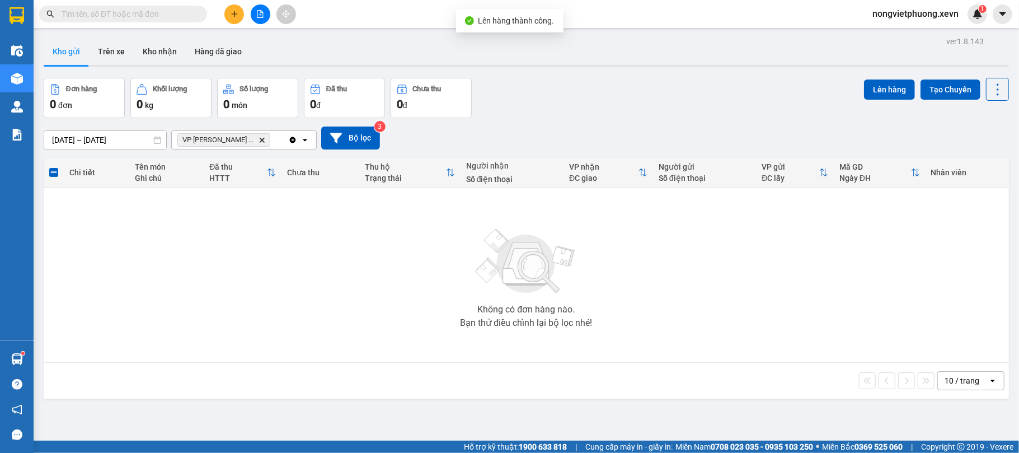
click at [236, 140] on span "VP [PERSON_NAME] TB Delete" at bounding box center [223, 139] width 93 height 13
click at [258, 140] on icon "Delete" at bounding box center [261, 140] width 7 height 7
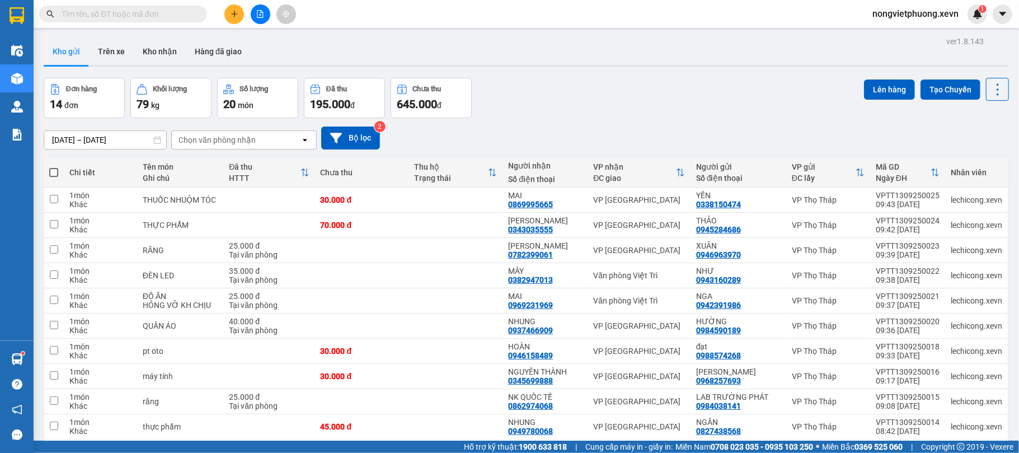
click at [238, 140] on div "Chọn văn phòng nhận" at bounding box center [216, 139] width 77 height 11
type input "nb"
click at [234, 162] on div "VP [GEOGRAPHIC_DATA]" at bounding box center [243, 164] width 145 height 20
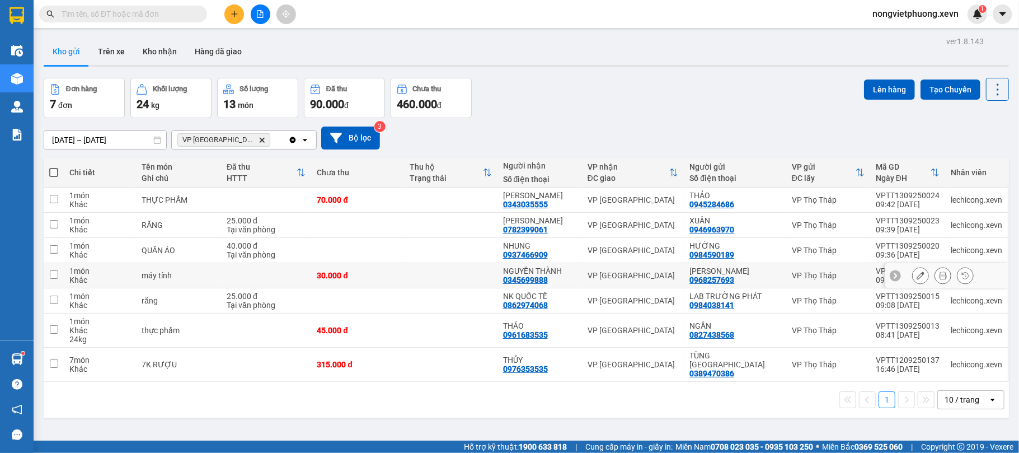
click at [213, 279] on div "máy tính" at bounding box center [179, 275] width 74 height 9
checkbox input "true"
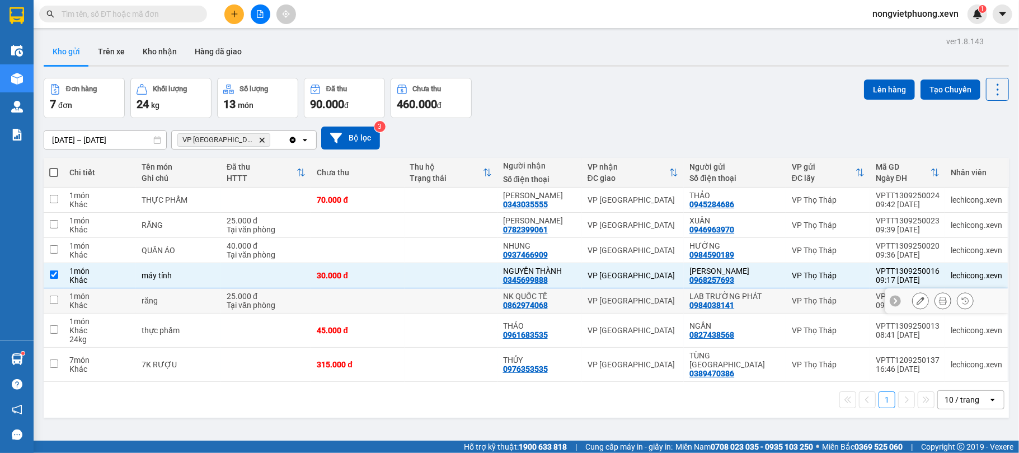
click at [202, 308] on td "răng" at bounding box center [178, 300] width 85 height 25
checkbox input "true"
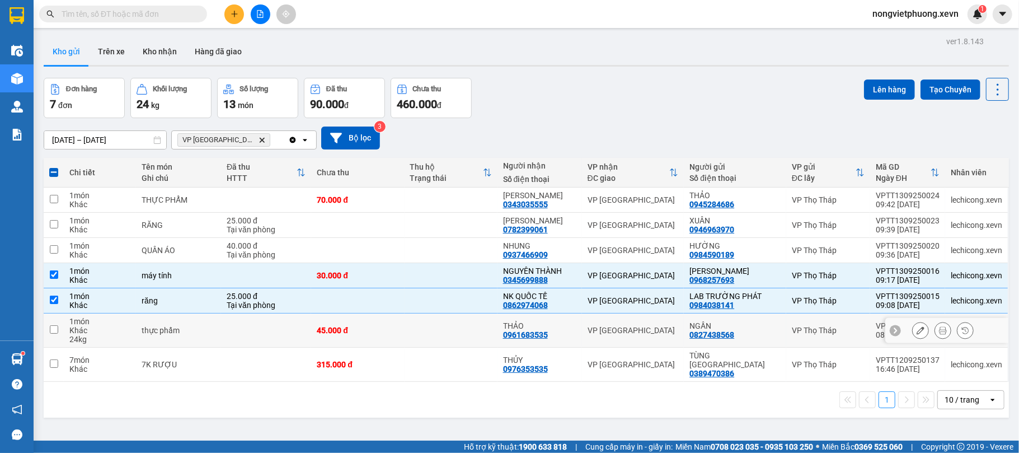
click at [188, 327] on div "thực phẩm" at bounding box center [179, 330] width 74 height 9
checkbox input "true"
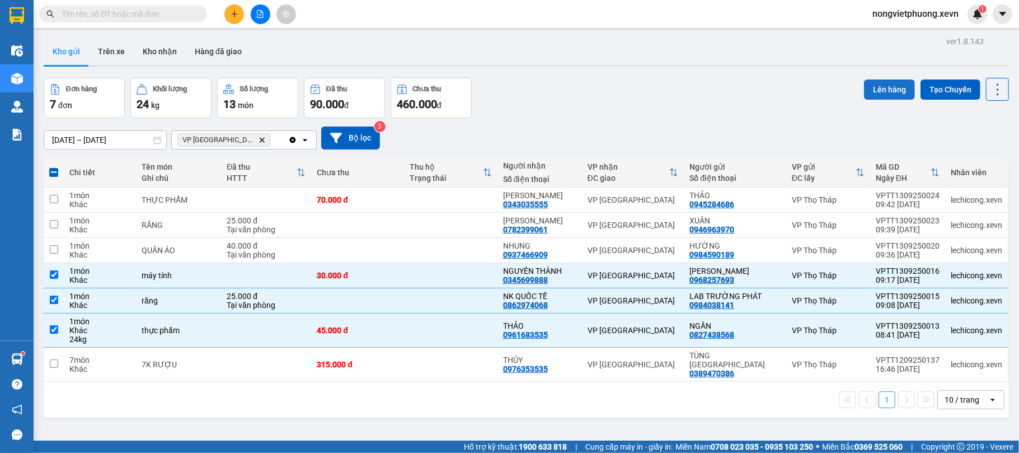
click at [880, 81] on button "Lên hàng" at bounding box center [889, 89] width 51 height 20
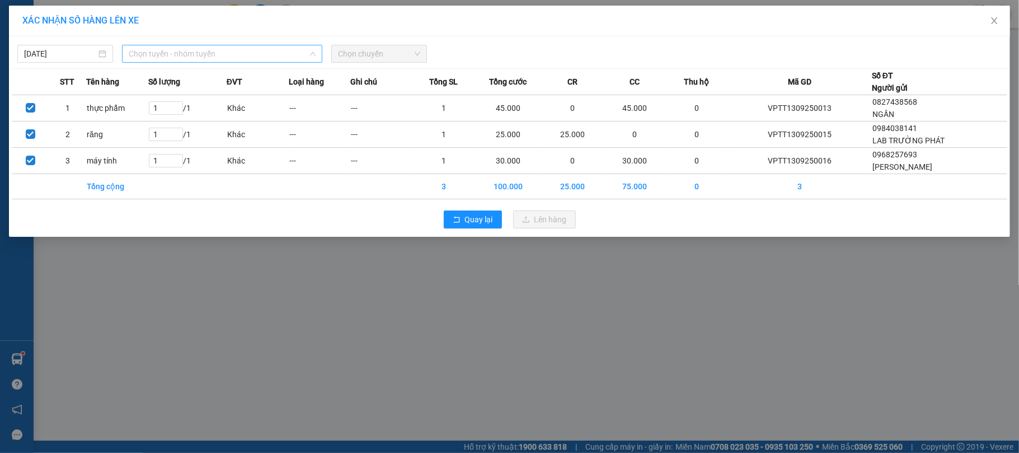
click at [302, 49] on span "Chọn tuyến - nhóm tuyến" at bounding box center [222, 53] width 187 height 17
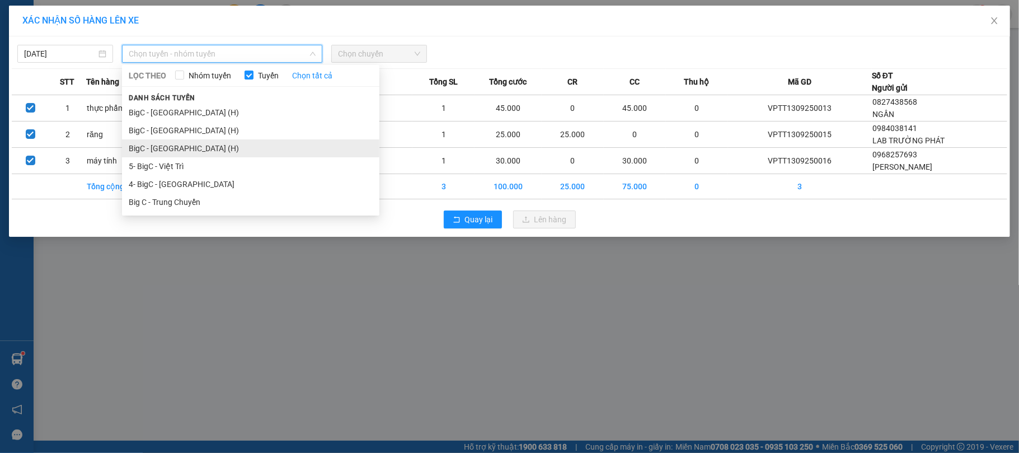
click at [184, 143] on li "BigC - [GEOGRAPHIC_DATA] (H)" at bounding box center [250, 148] width 257 height 18
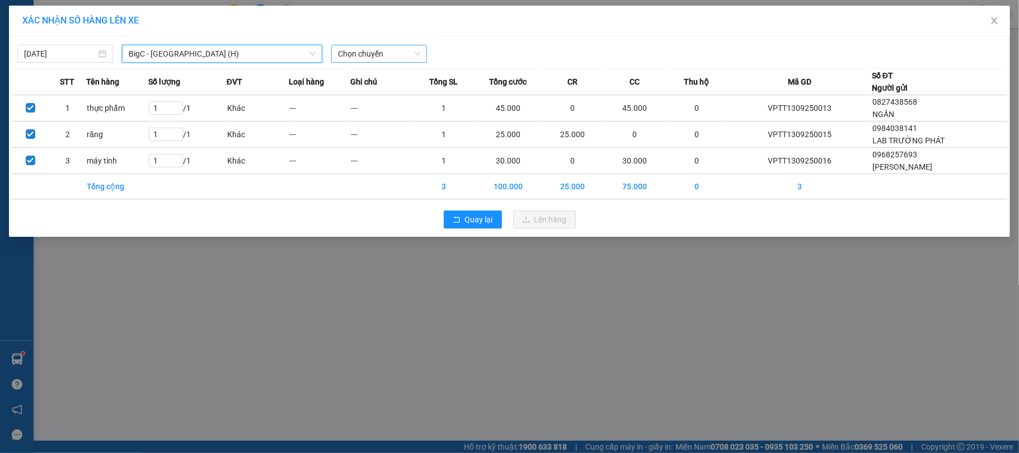
click at [415, 50] on span "Chọn chuyến" at bounding box center [379, 53] width 82 height 17
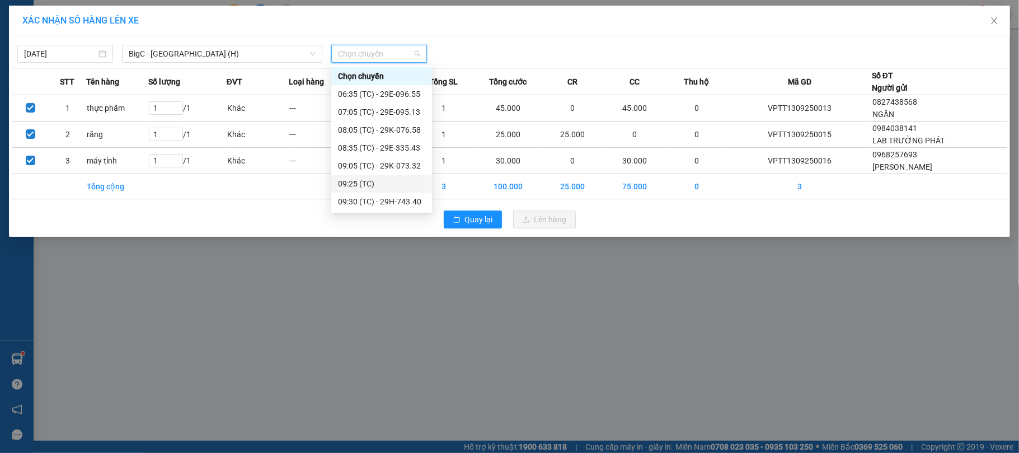
click at [373, 179] on div "09:25 (TC)" at bounding box center [381, 183] width 87 height 12
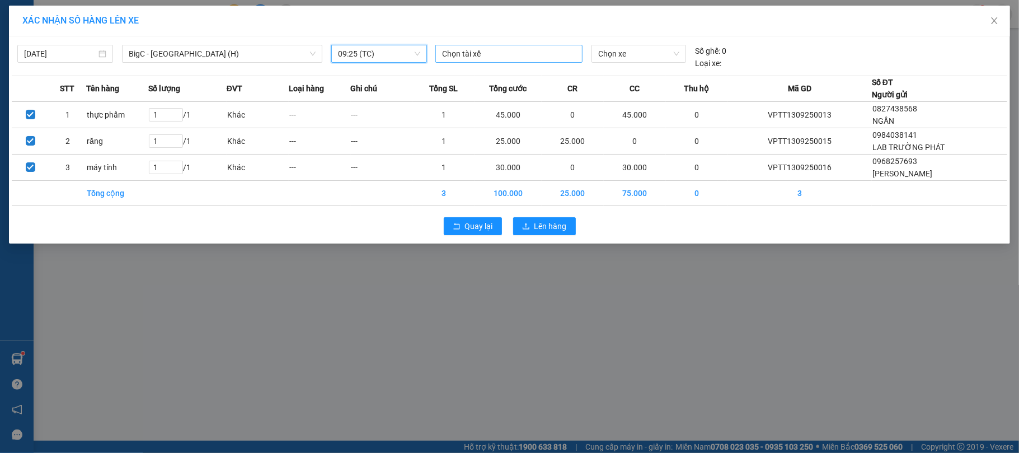
click at [544, 46] on div "Chọn tài xế" at bounding box center [508, 54] width 147 height 18
click at [487, 46] on div "Chọn tài xế" at bounding box center [508, 54] width 147 height 18
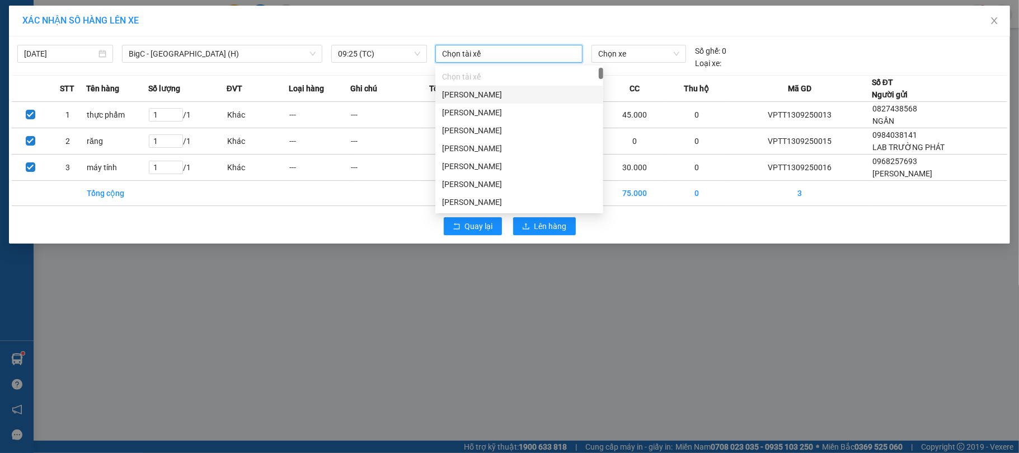
paste input "[PERSON_NAME]"
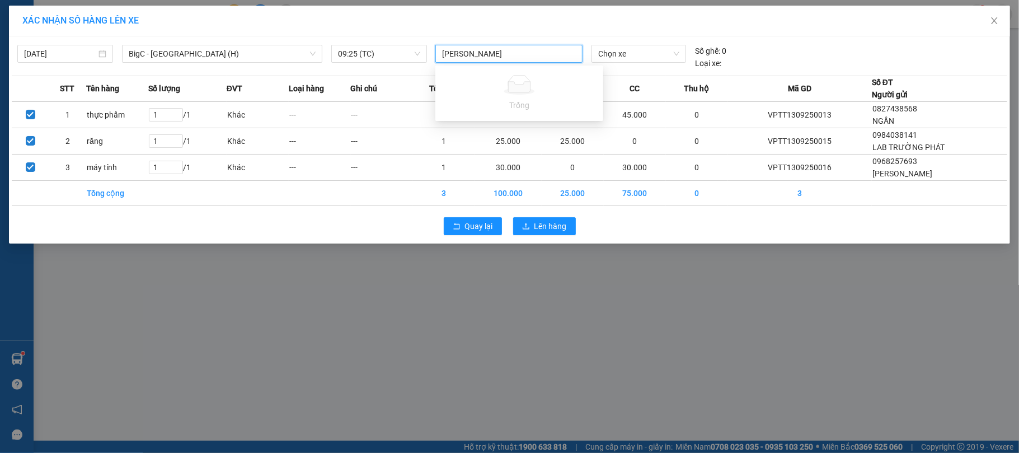
click at [453, 54] on input "[PERSON_NAME]" at bounding box center [472, 53] width 60 height 13
type input "[PERSON_NAME]"
drag, startPoint x: 468, startPoint y: 73, endPoint x: 618, endPoint y: 46, distance: 152.3
click at [468, 74] on div "[PERSON_NAME]" at bounding box center [519, 76] width 154 height 12
click at [620, 54] on span "Chọn xe" at bounding box center [639, 53] width 82 height 17
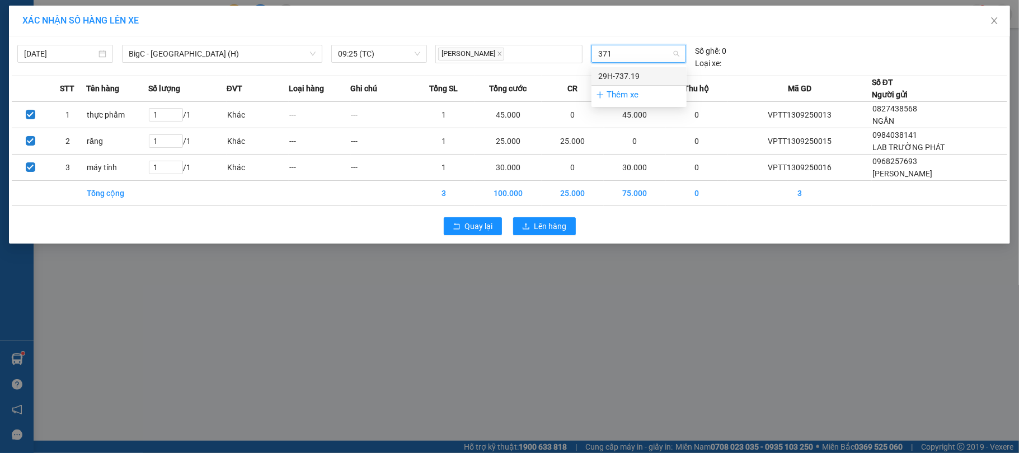
type input "3719"
click at [629, 78] on div "29H-737.19" at bounding box center [639, 76] width 82 height 12
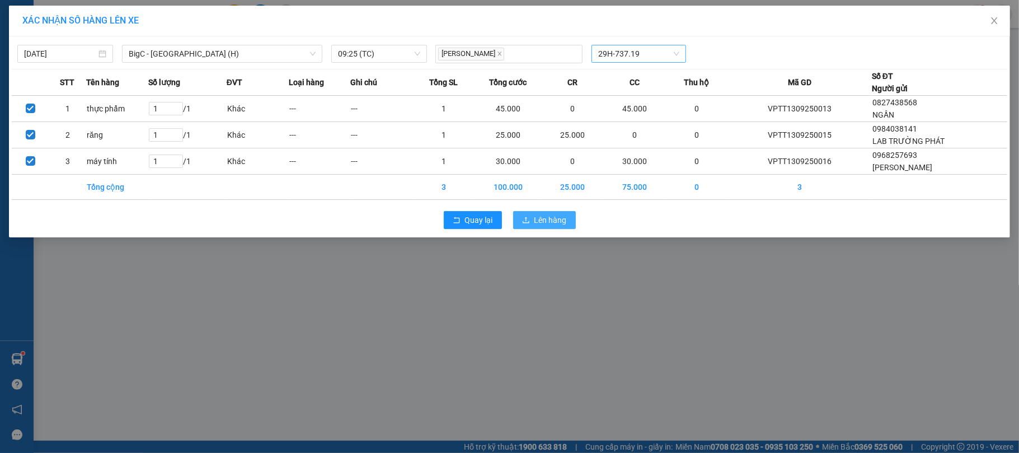
click at [547, 215] on button "Lên hàng" at bounding box center [544, 220] width 63 height 18
